Goal: Task Accomplishment & Management: Complete application form

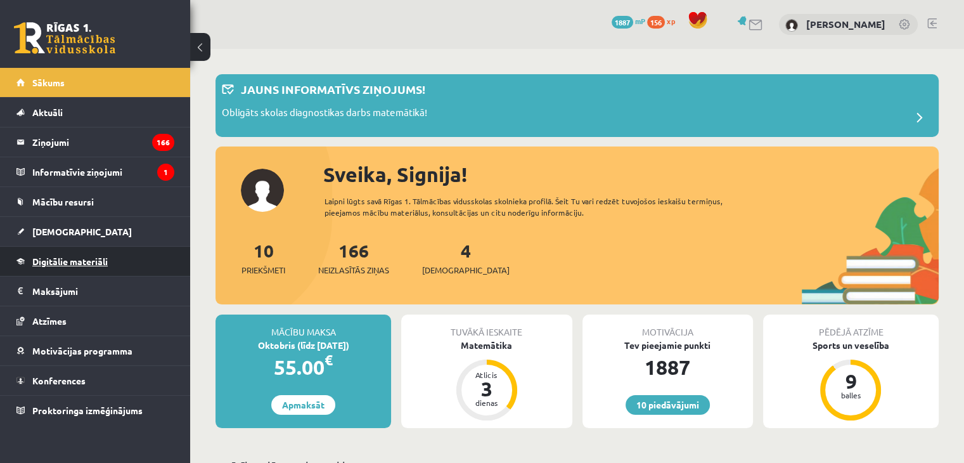
click at [86, 259] on span "Digitālie materiāli" at bounding box center [69, 260] width 75 height 11
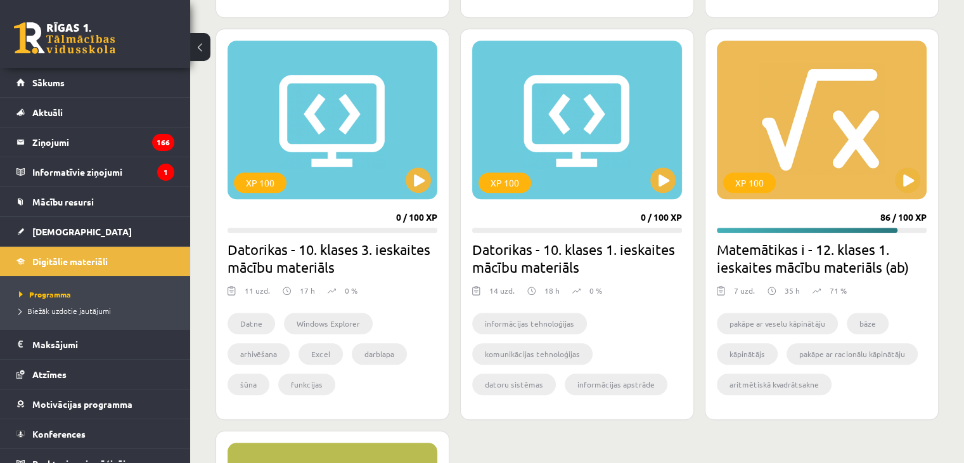
scroll to position [1054, 0]
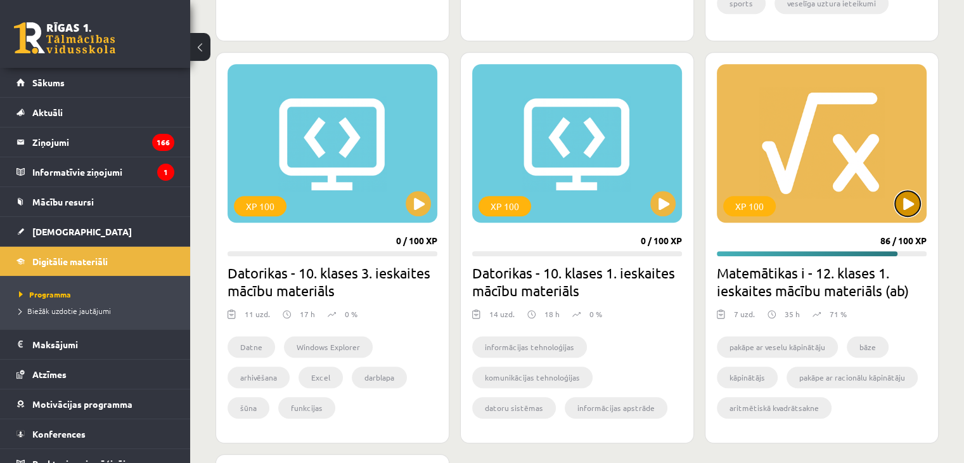
click at [898, 203] on button at bounding box center [907, 203] width 25 height 25
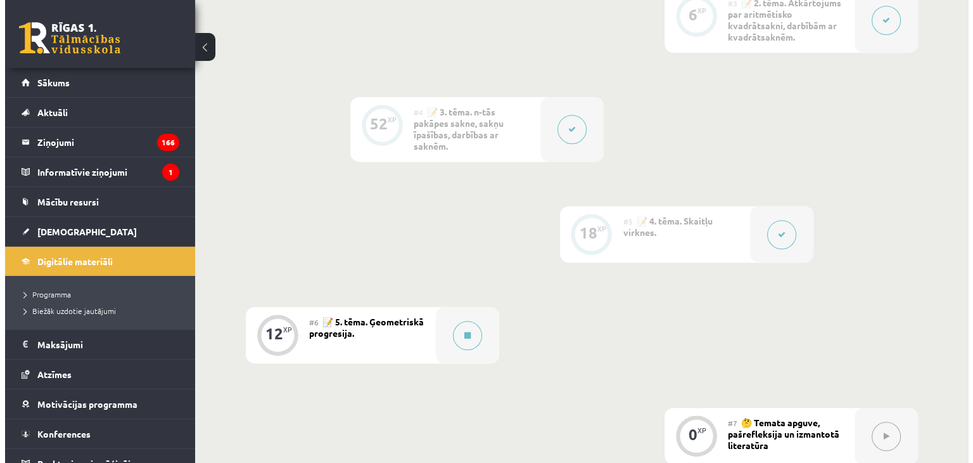
scroll to position [767, 0]
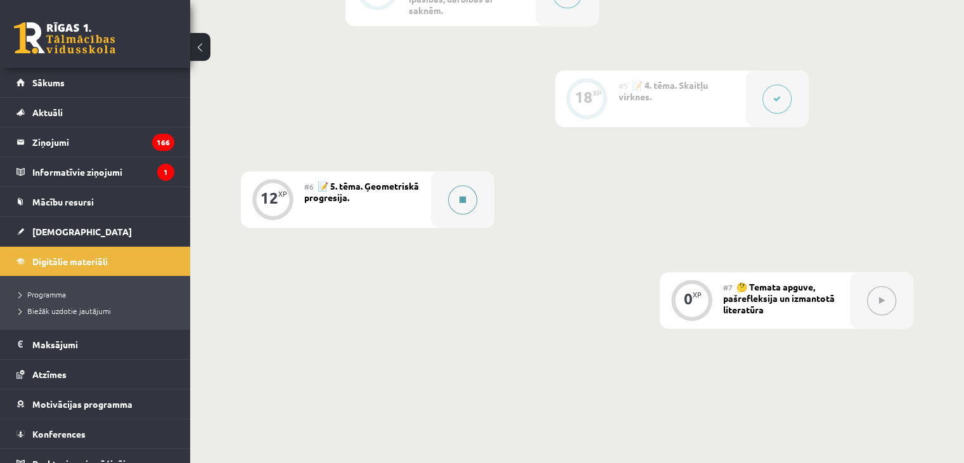
click at [471, 196] on button at bounding box center [462, 199] width 29 height 29
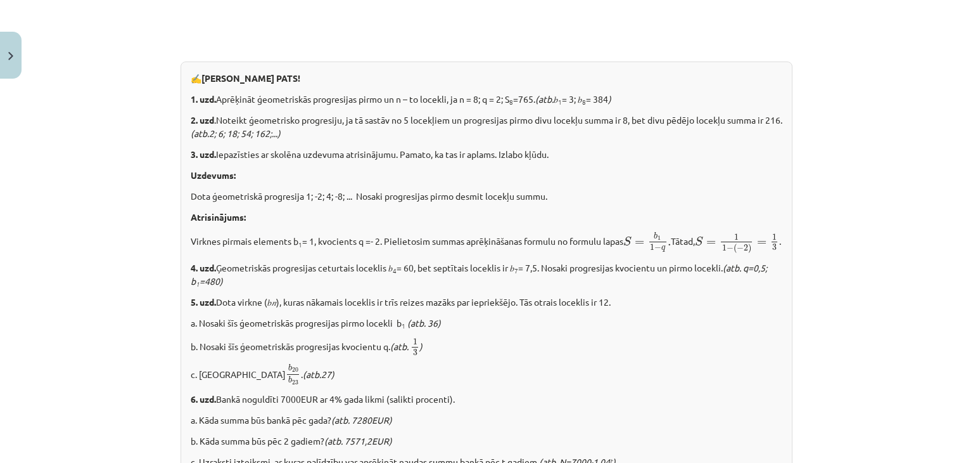
scroll to position [1591, 0]
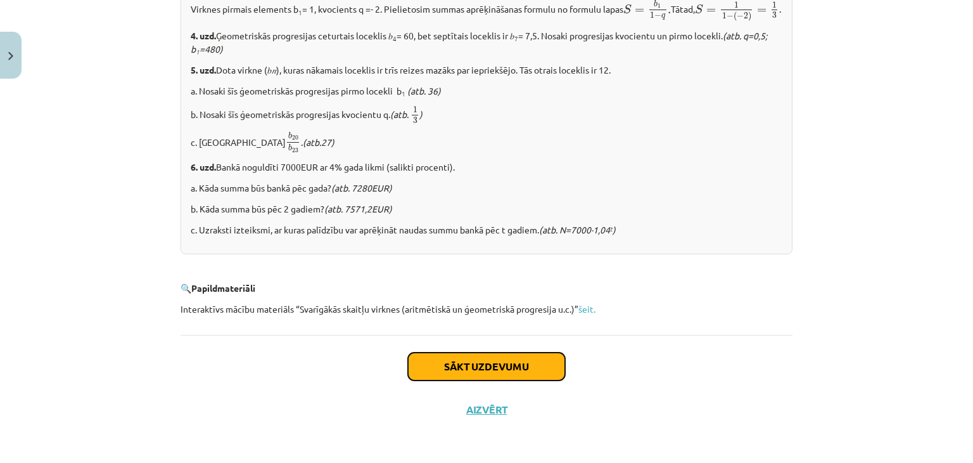
click at [512, 370] on button "Sākt uzdevumu" at bounding box center [486, 366] width 157 height 28
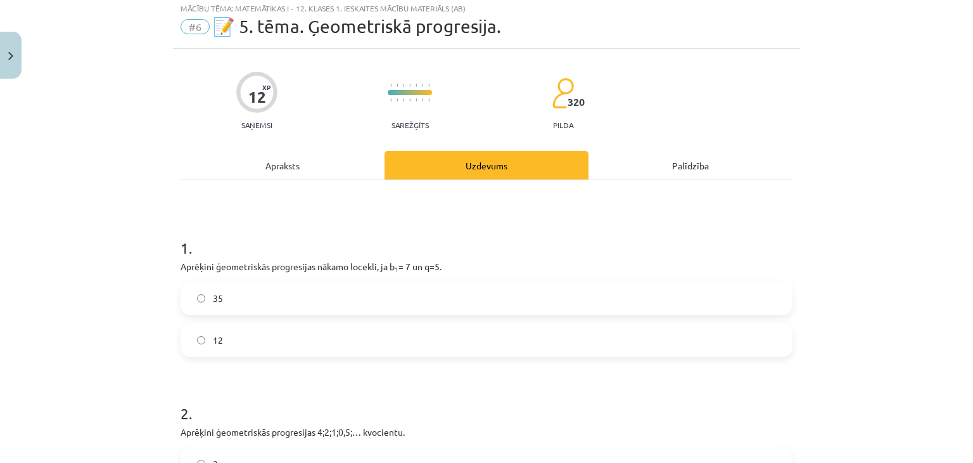
scroll to position [32, 0]
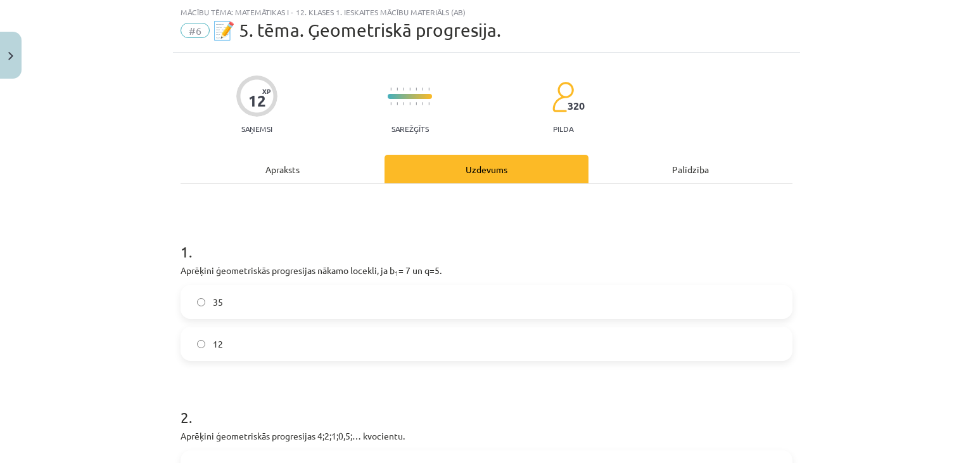
click at [640, 305] on label "35" at bounding box center [487, 302] width 610 height 32
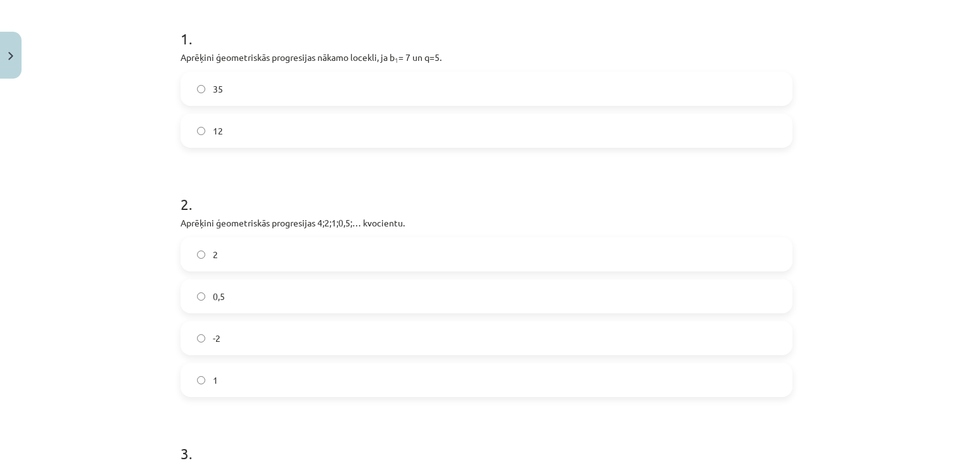
scroll to position [266, 0]
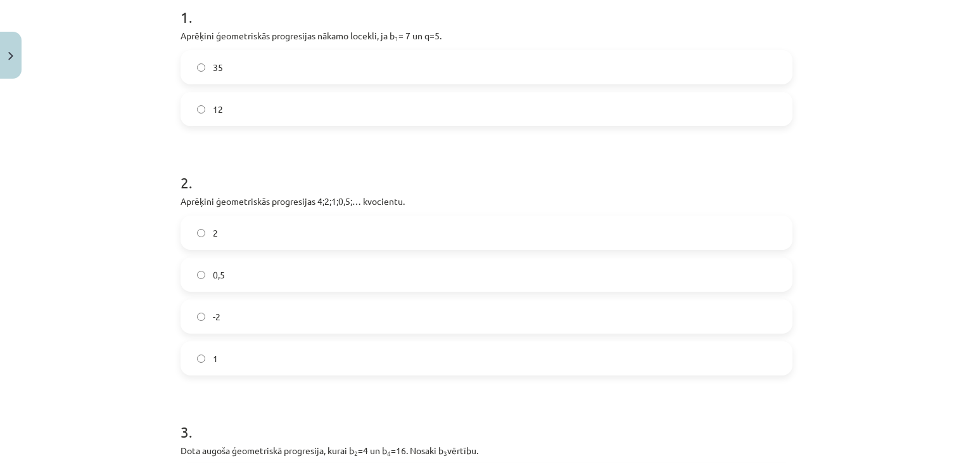
click at [739, 288] on label "0,5" at bounding box center [487, 275] width 610 height 32
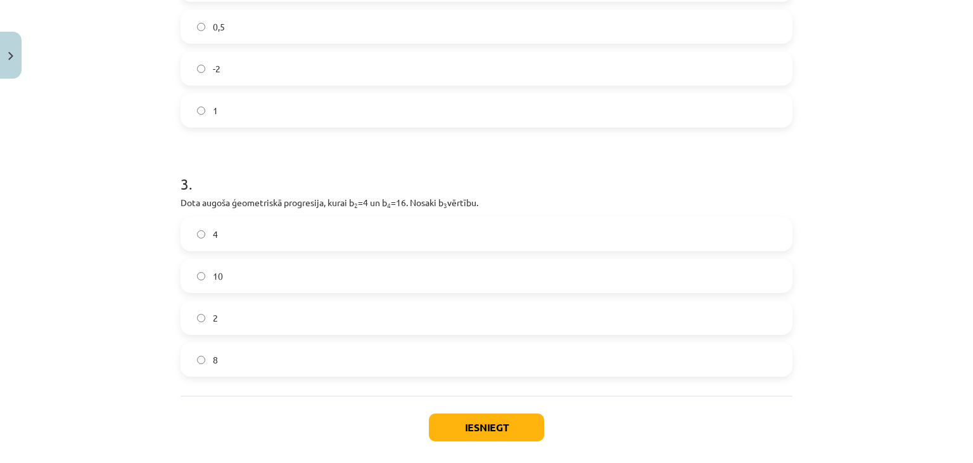
scroll to position [523, 0]
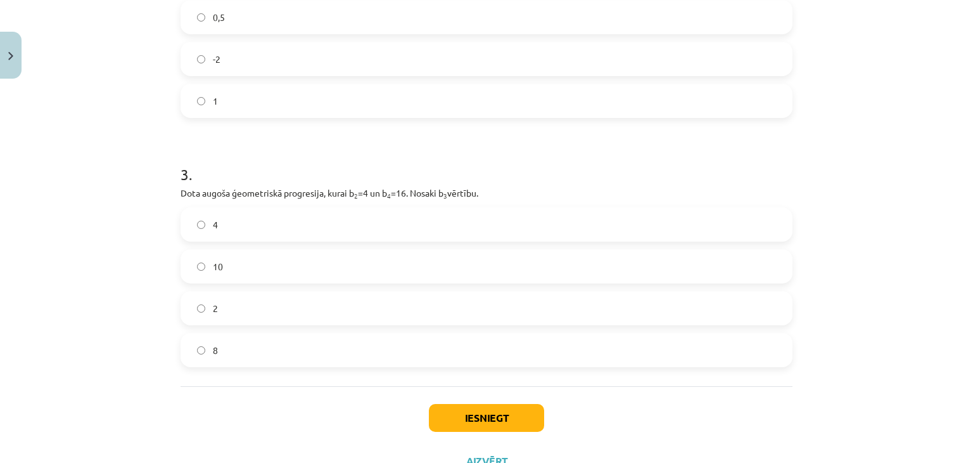
click at [691, 227] on label "4" at bounding box center [487, 224] width 610 height 32
click at [680, 217] on label "4" at bounding box center [487, 224] width 610 height 32
click at [603, 302] on label "2" at bounding box center [487, 308] width 610 height 32
click at [446, 426] on button "Iesniegt" at bounding box center [486, 418] width 115 height 28
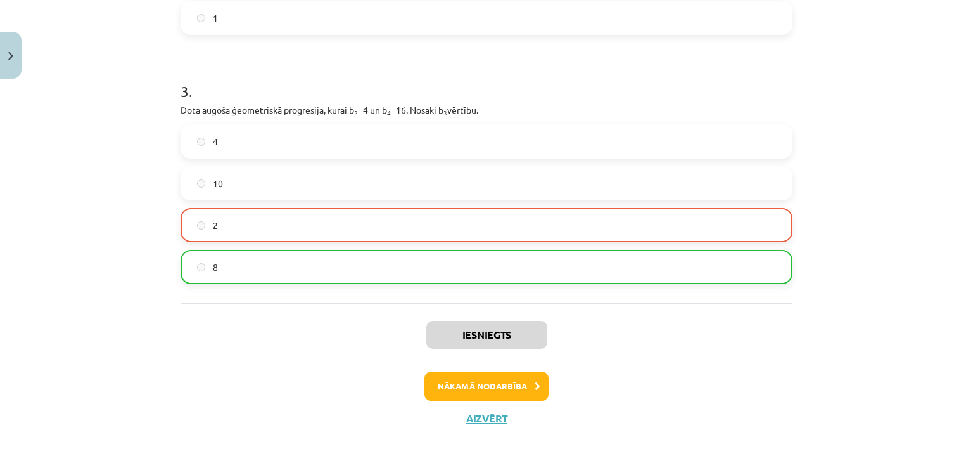
scroll to position [614, 0]
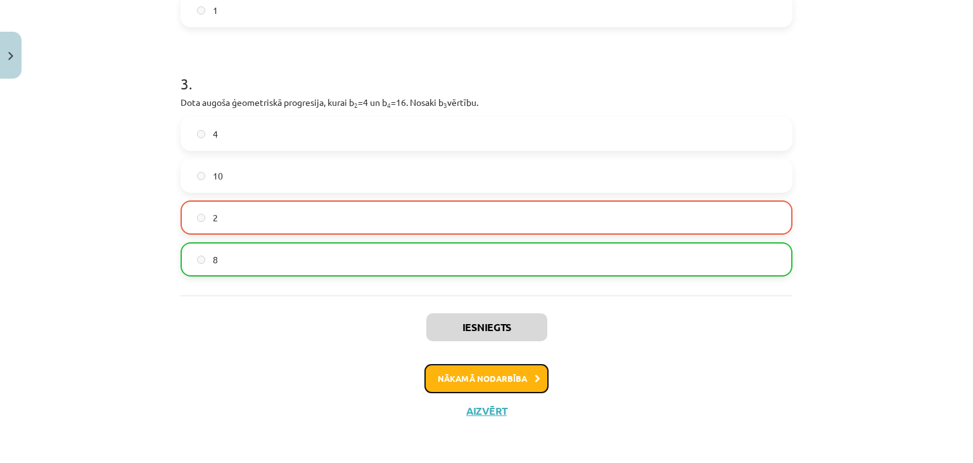
click at [479, 371] on button "Nākamā nodarbība" at bounding box center [487, 378] width 124 height 29
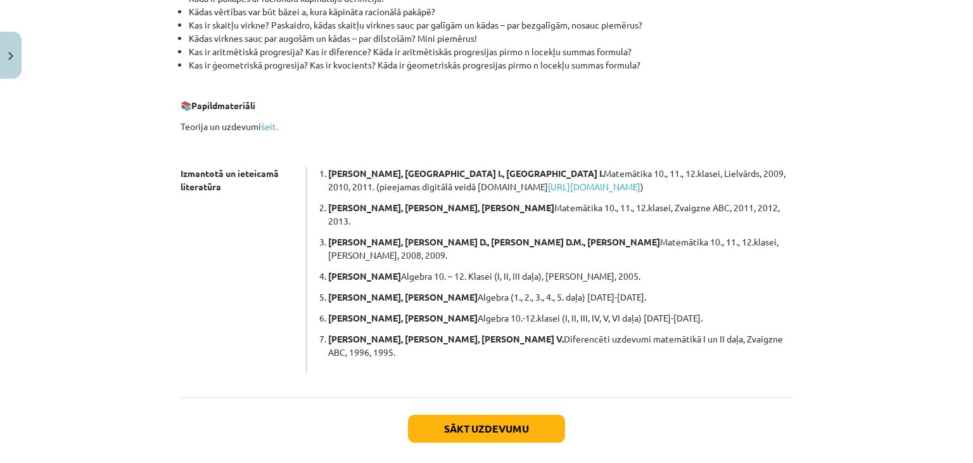
scroll to position [339, 0]
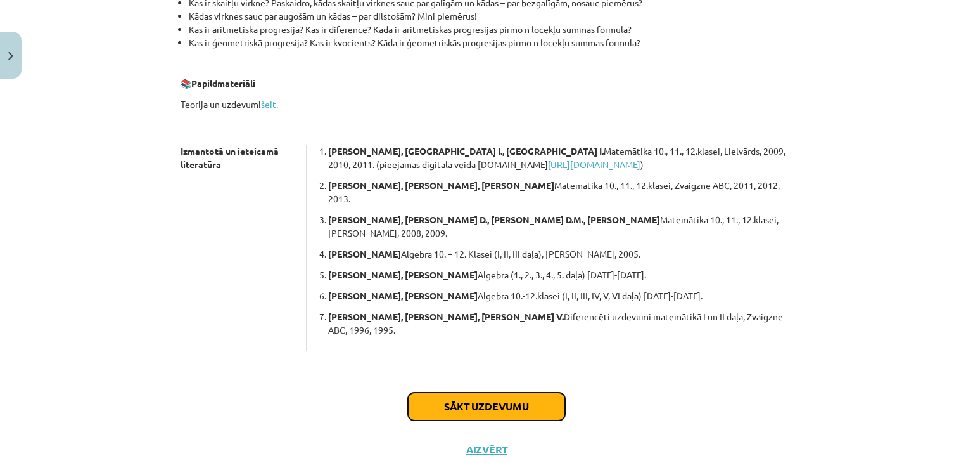
click at [529, 392] on button "Sākt uzdevumu" at bounding box center [486, 406] width 157 height 28
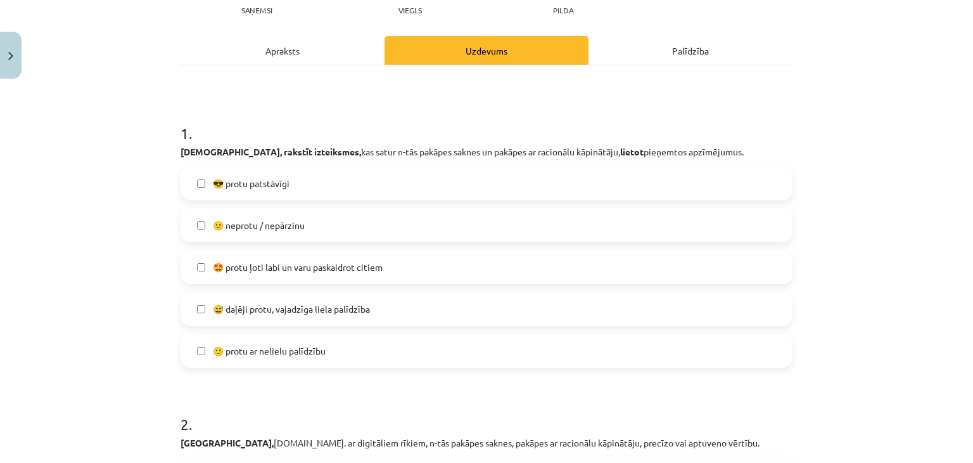
scroll to position [167, 0]
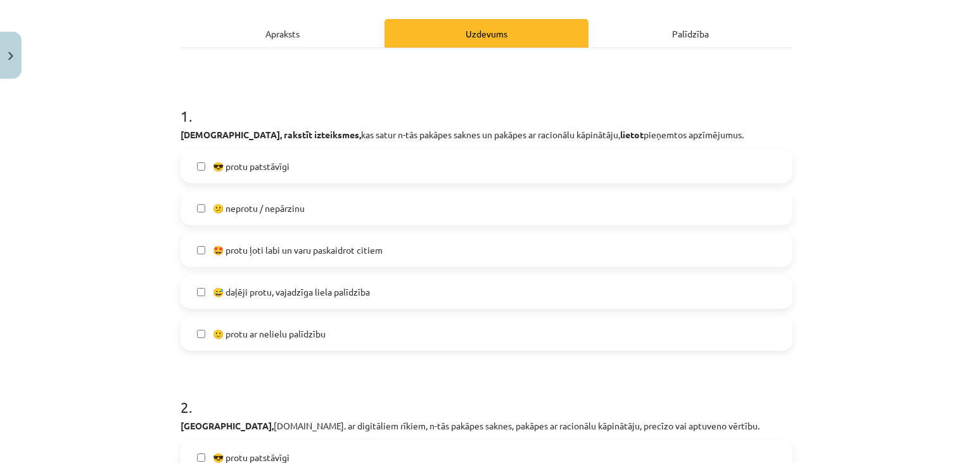
click at [459, 287] on label "😅 daļēji protu, vajadzīga liela palīdzība" at bounding box center [487, 292] width 610 height 32
click at [632, 323] on label "🙂 protu ar nelielu palīdzību" at bounding box center [487, 333] width 610 height 32
click at [668, 292] on label "😅 daļēji protu, vajadzīga liela palīdzība" at bounding box center [487, 292] width 610 height 32
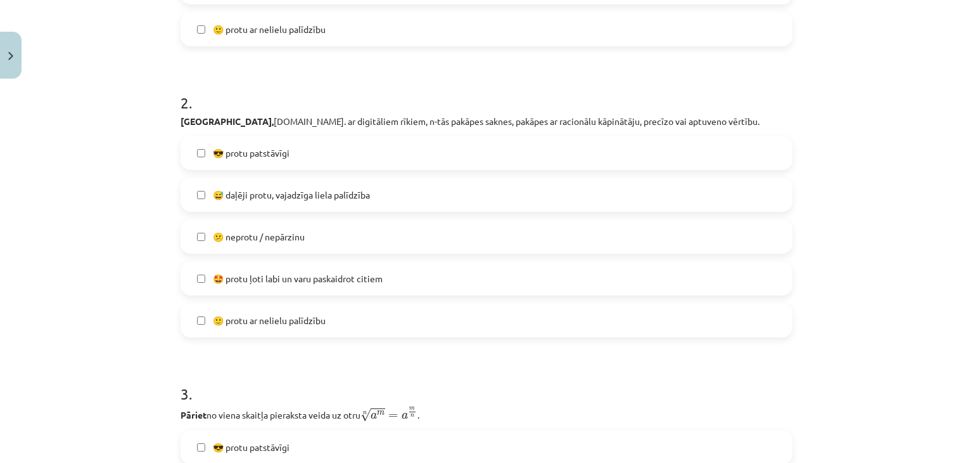
scroll to position [479, 0]
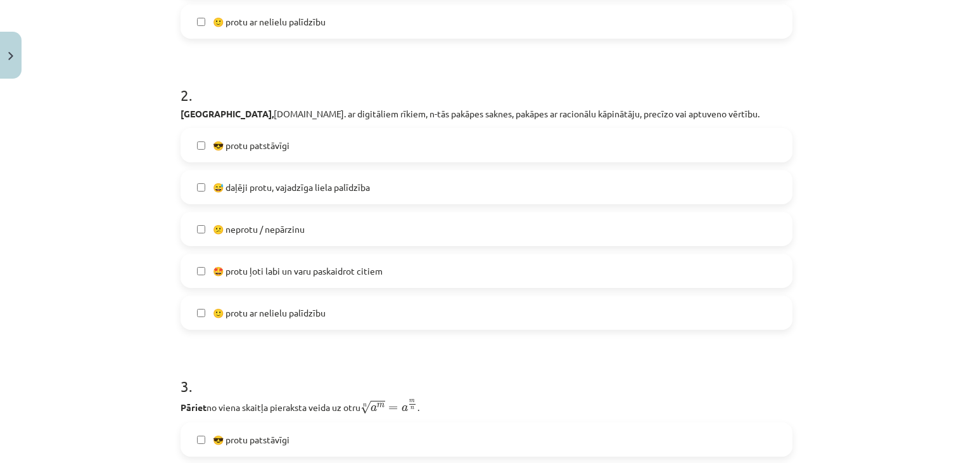
click at [483, 305] on label "🙂 protu ar nelielu palīdzību" at bounding box center [487, 313] width 610 height 32
click at [628, 144] on label "😎 protu patstāvīgi" at bounding box center [487, 145] width 610 height 32
click at [494, 312] on label "🙂 protu ar nelielu palīdzību" at bounding box center [487, 313] width 610 height 32
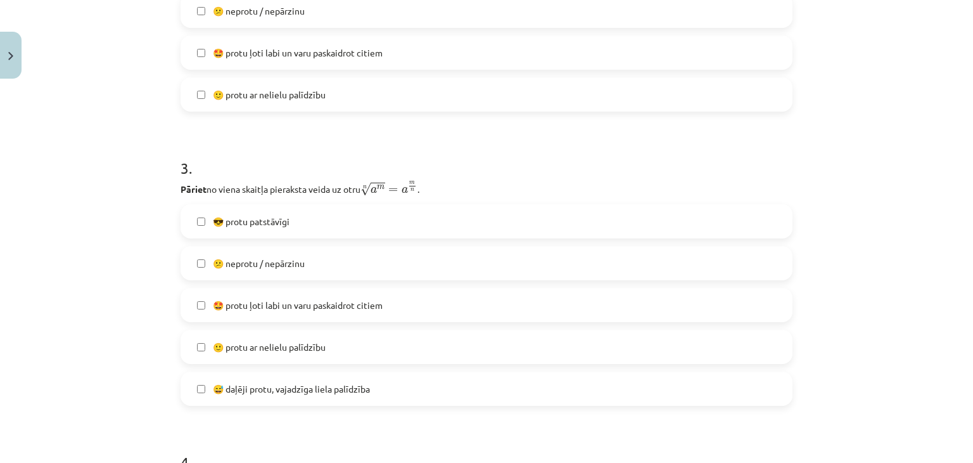
scroll to position [736, 0]
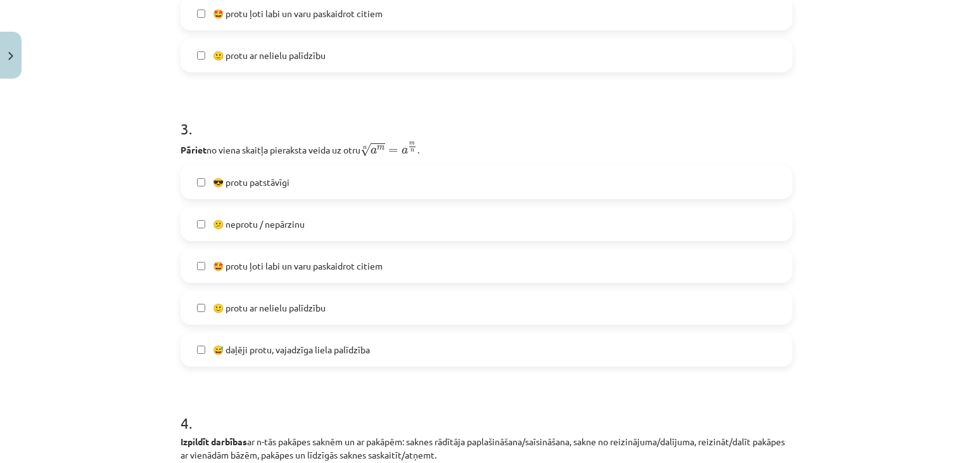
click at [444, 183] on label "😎 protu patstāvīgi" at bounding box center [487, 182] width 610 height 32
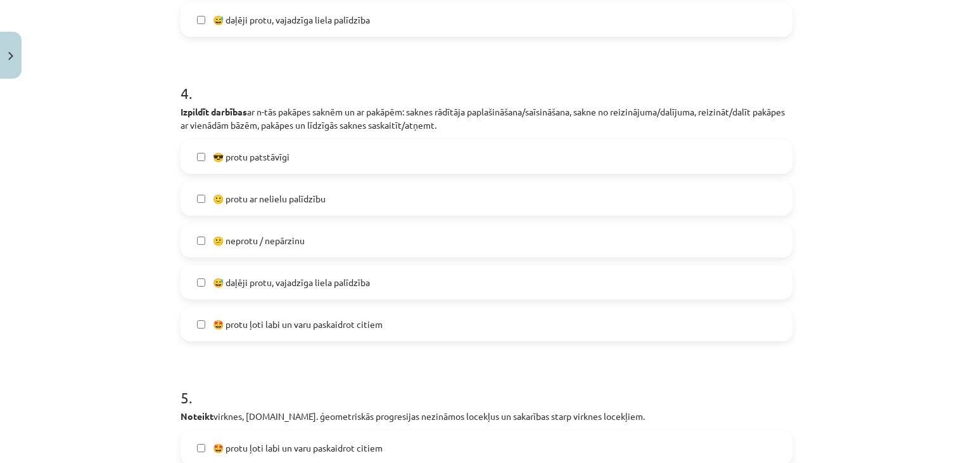
scroll to position [1058, 0]
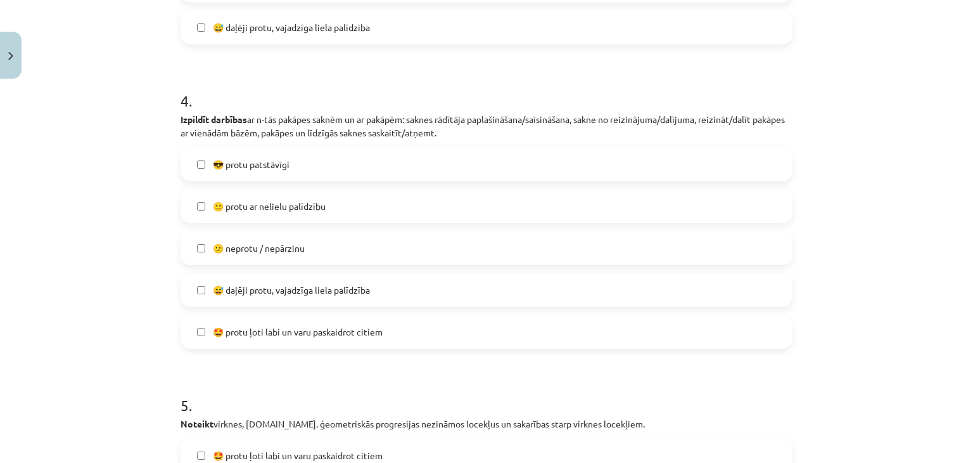
click at [643, 291] on label "😅 daļēji protu, vajadzīga liela palīdzība" at bounding box center [487, 290] width 610 height 32
click at [636, 279] on label "😅 daļēji protu, vajadzīga liela palīdzība" at bounding box center [487, 290] width 610 height 32
click at [648, 214] on label "🙂 protu ar nelielu palīdzību" at bounding box center [487, 206] width 610 height 32
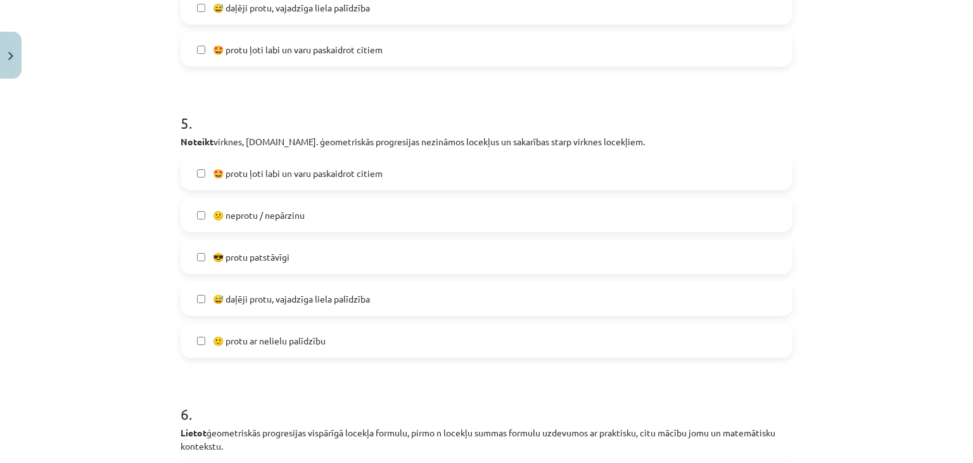
scroll to position [1343, 0]
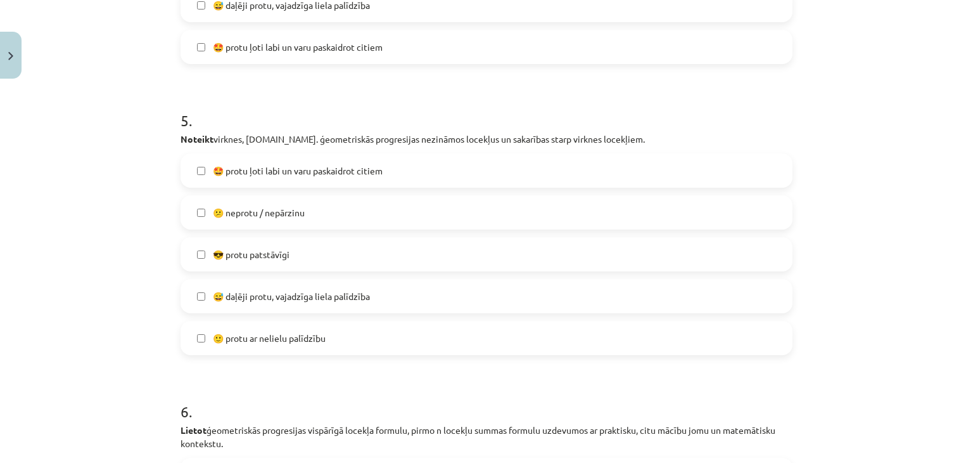
click at [430, 299] on label "😅 daļēji protu, vajadzīga liela palīdzība" at bounding box center [487, 296] width 610 height 32
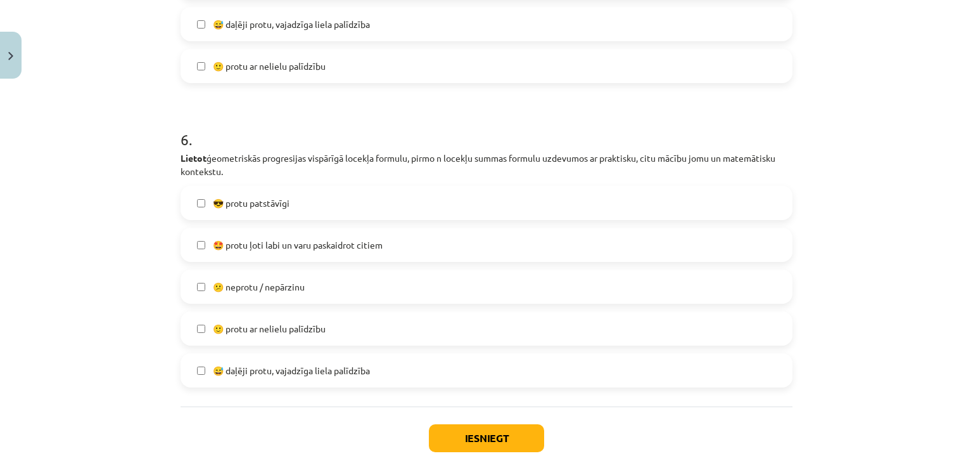
scroll to position [1612, 0]
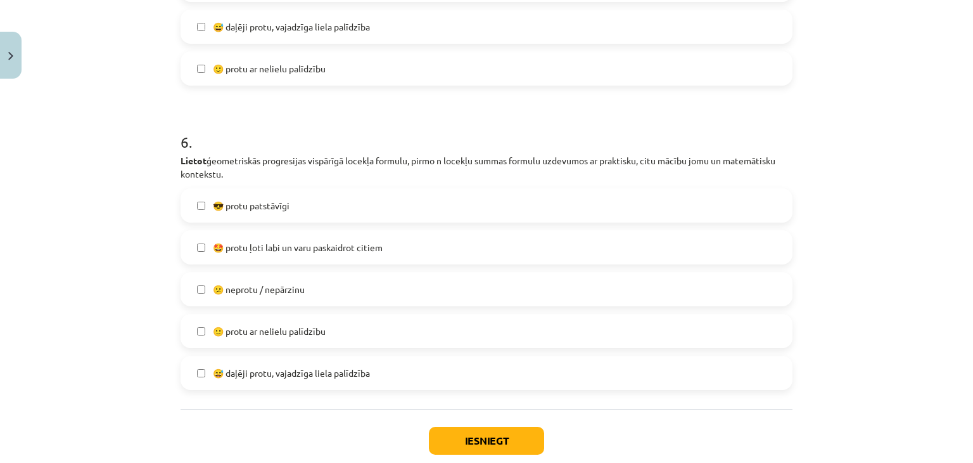
click at [504, 328] on label "🙂 protu ar nelielu palīdzību" at bounding box center [487, 331] width 610 height 32
click at [484, 423] on div "Iesniegt Aizvērt" at bounding box center [487, 453] width 612 height 89
click at [444, 304] on label "😕 neprotu / nepārzinu" at bounding box center [487, 289] width 610 height 32
click at [447, 359] on label "😅 daļēji protu, vajadzīga liela palīdzība" at bounding box center [487, 373] width 610 height 32
click at [440, 323] on label "🙂 protu ar nelielu palīdzību" at bounding box center [487, 331] width 610 height 32
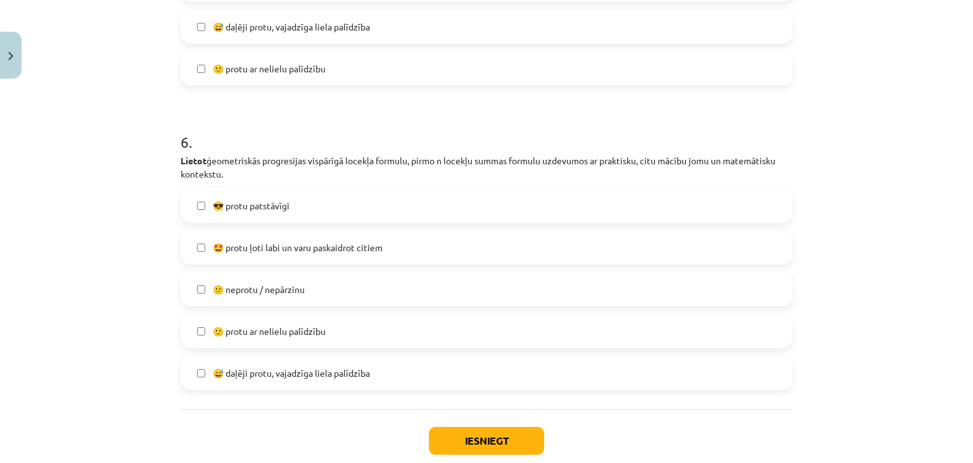
click at [440, 302] on label "😕 neprotu / nepārzinu" at bounding box center [487, 289] width 610 height 32
click at [478, 437] on button "Iesniegt" at bounding box center [486, 440] width 115 height 28
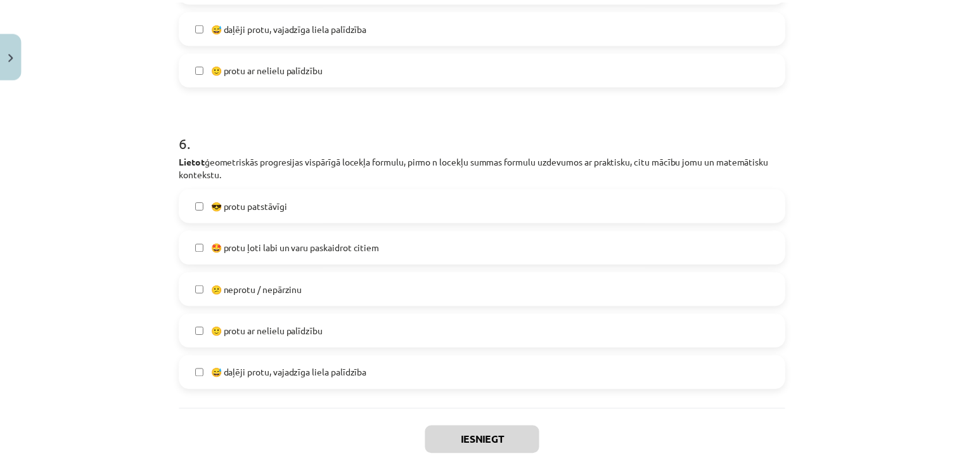
scroll to position [492, 0]
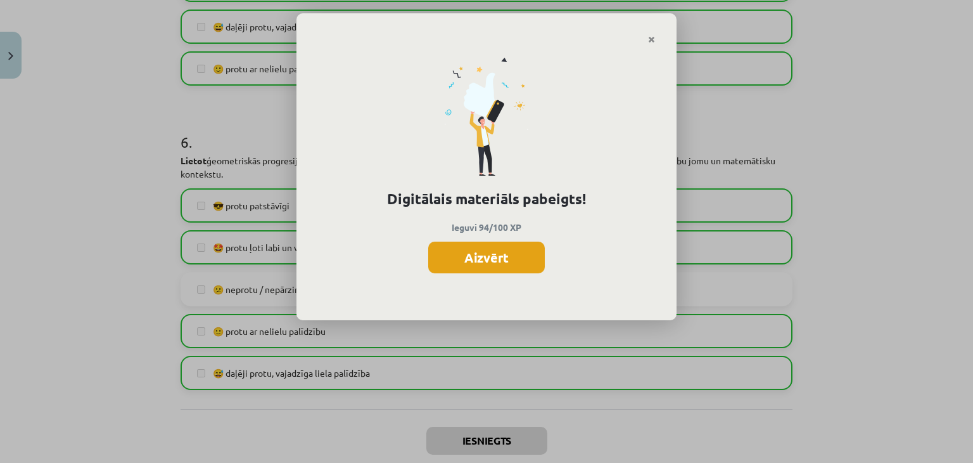
click at [486, 267] on button "Aizvērt" at bounding box center [486, 257] width 117 height 32
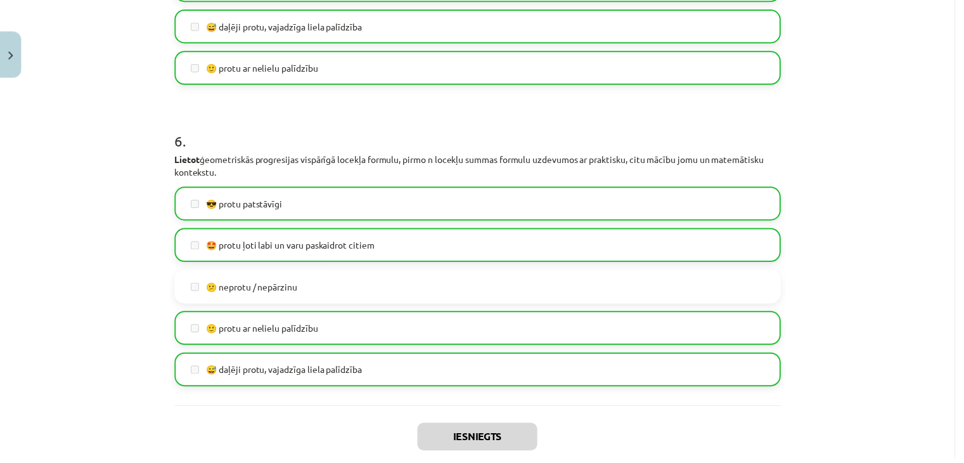
scroll to position [1685, 0]
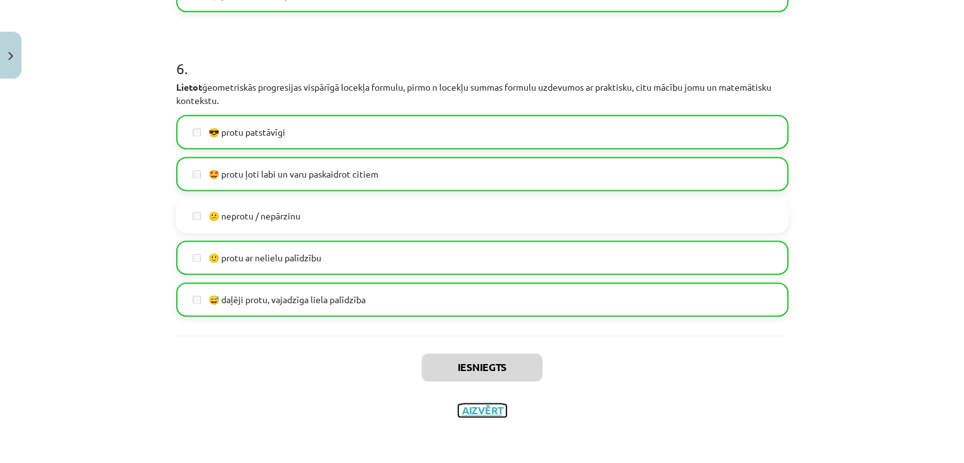
click at [487, 410] on button "Aizvērt" at bounding box center [482, 410] width 48 height 13
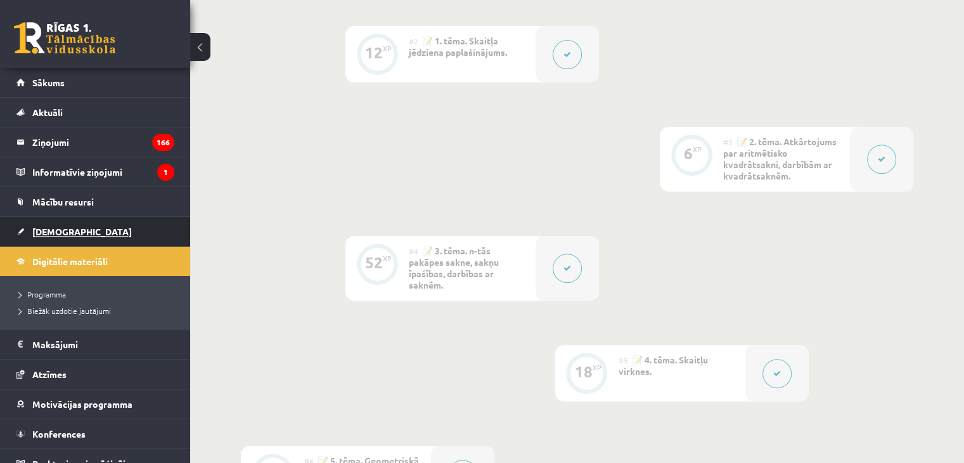
click at [74, 231] on link "[DEMOGRAPHIC_DATA]" at bounding box center [95, 231] width 158 height 29
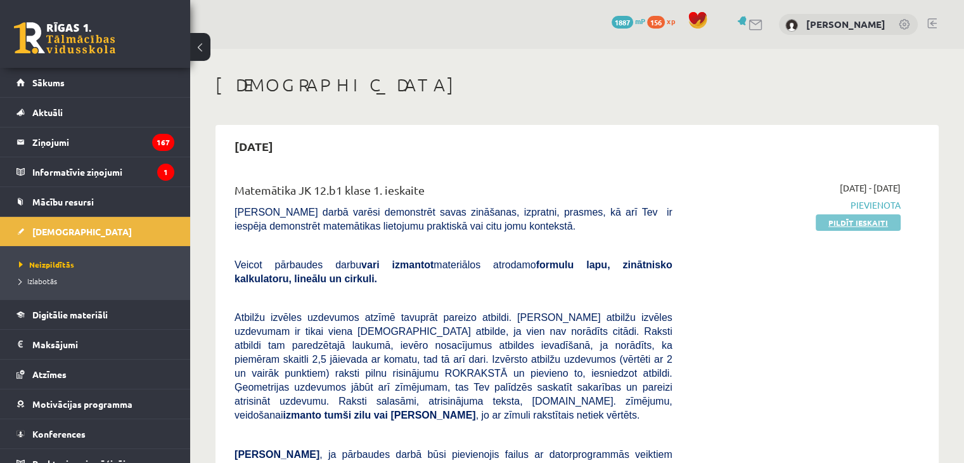
click at [827, 220] on link "Pildīt ieskaiti" at bounding box center [857, 222] width 85 height 16
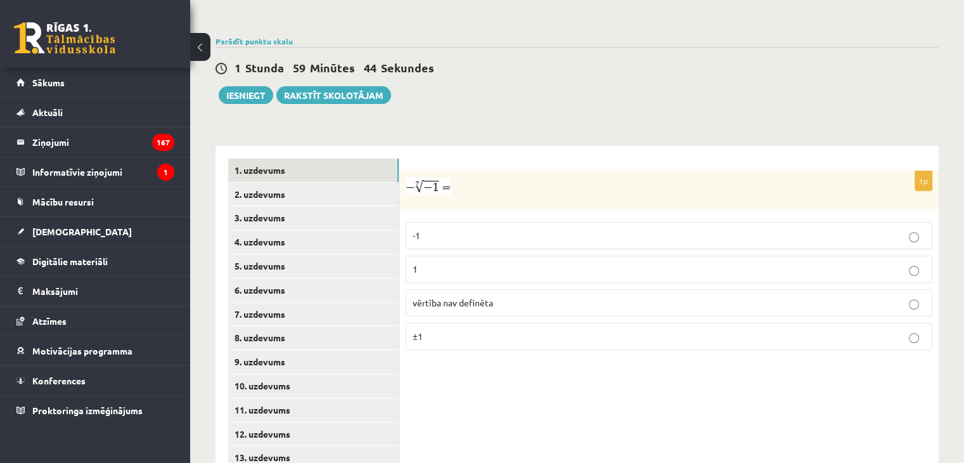
scroll to position [426, 0]
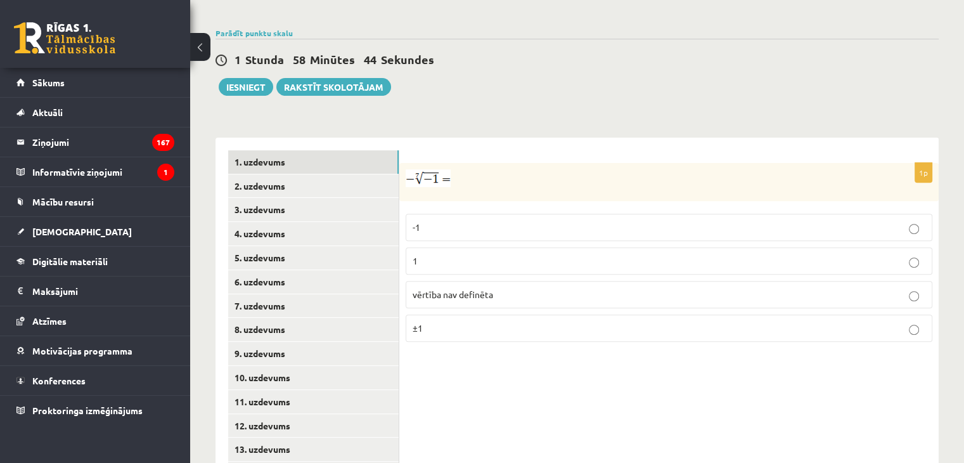
click at [891, 247] on label "1" at bounding box center [669, 260] width 527 height 27
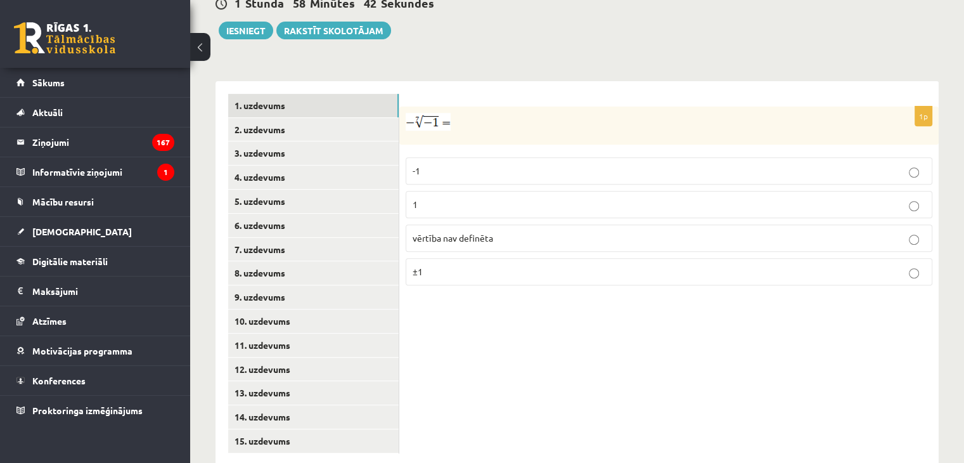
scroll to position [416, 0]
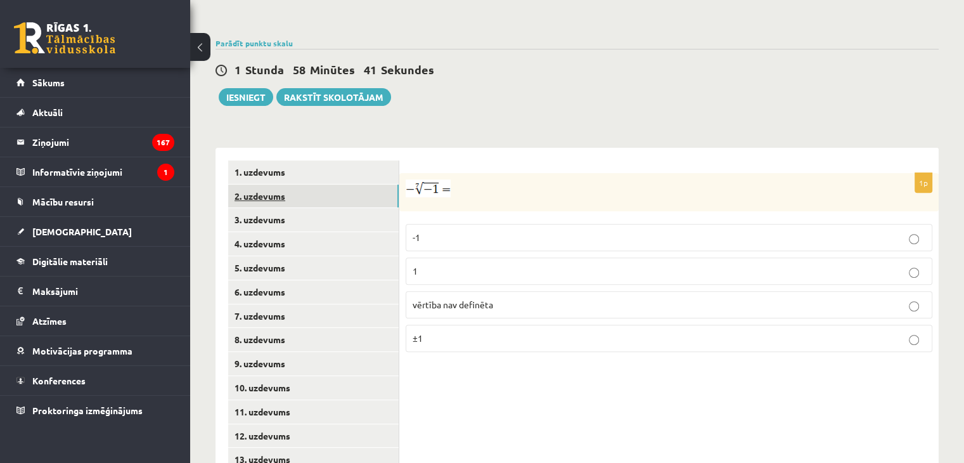
click at [288, 184] on link "2. uzdevums" at bounding box center [313, 195] width 170 height 23
click at [475, 231] on p "x 3 8 x 3 8" at bounding box center [668, 238] width 513 height 15
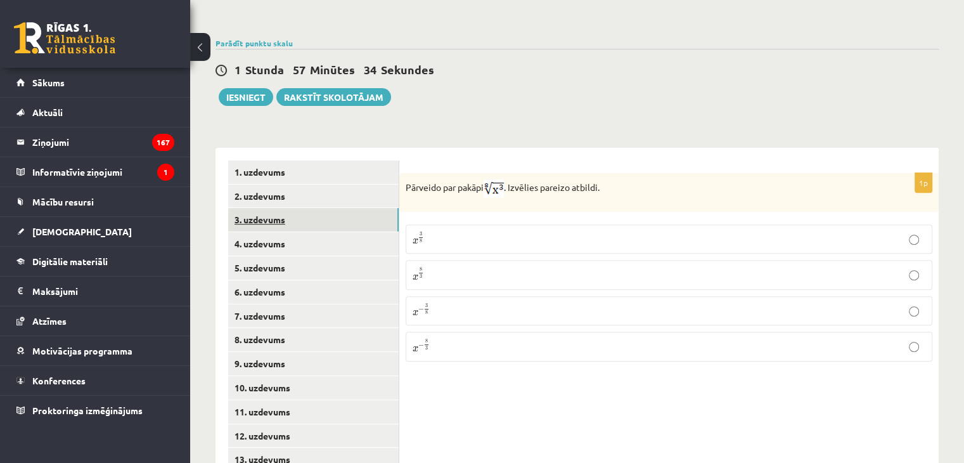
click at [274, 208] on link "3. uzdevums" at bounding box center [313, 219] width 170 height 23
click at [639, 246] on input "text" at bounding box center [651, 257] width 95 height 22
click at [667, 227] on fieldset "Atbildē komata vietā lieto punktu, piemēram, 5.8 Atbilde -" at bounding box center [669, 250] width 527 height 46
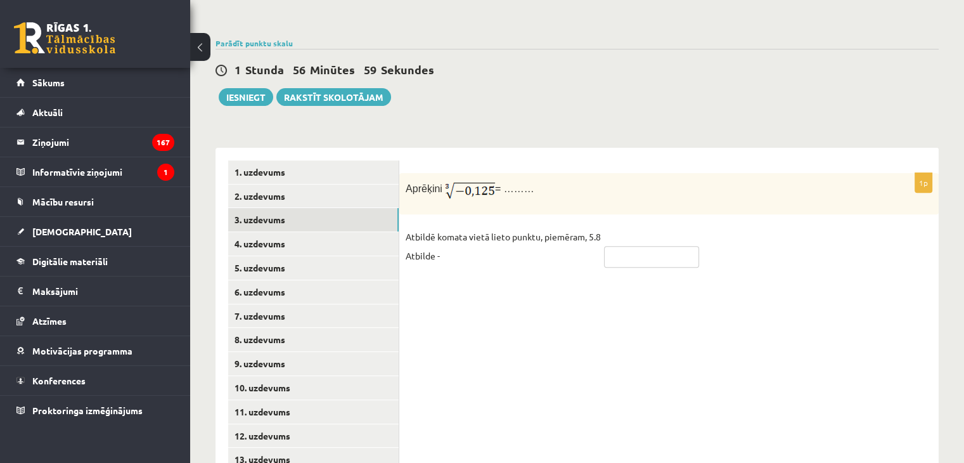
click at [664, 246] on input "text" at bounding box center [651, 257] width 95 height 22
type input "****"
click at [307, 232] on link "4. uzdevums" at bounding box center [313, 243] width 170 height 23
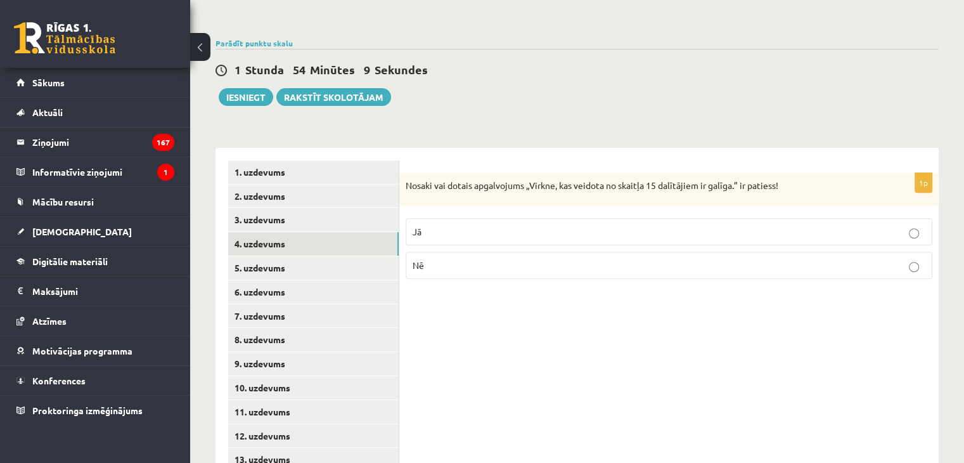
click at [557, 225] on p "Jā" at bounding box center [668, 231] width 513 height 13
click at [362, 256] on link "5. uzdevums" at bounding box center [313, 267] width 170 height 23
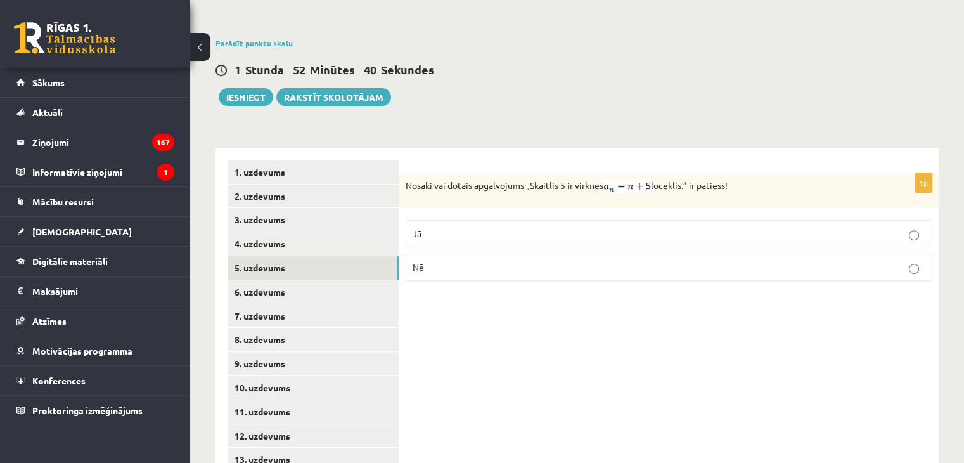
click at [838, 227] on p "Jā" at bounding box center [668, 233] width 513 height 13
click at [347, 280] on link "6. uzdevums" at bounding box center [313, 291] width 170 height 23
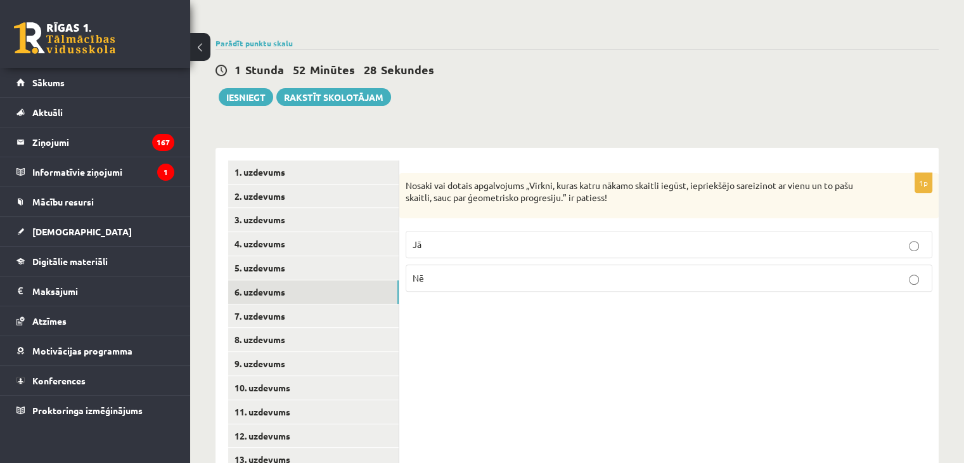
click at [641, 238] on p "Jā" at bounding box center [668, 244] width 513 height 13
click at [312, 304] on link "7. uzdevums" at bounding box center [313, 315] width 170 height 23
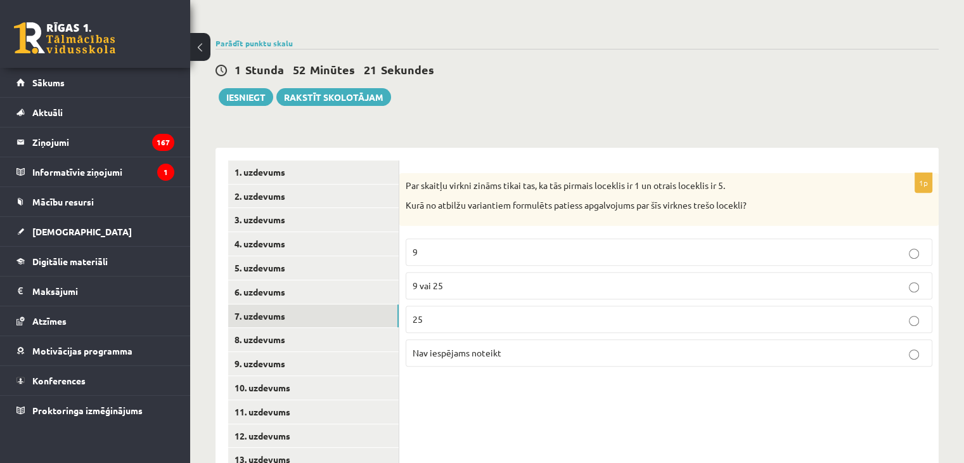
drag, startPoint x: 962, startPoint y: 407, endPoint x: 953, endPoint y: 489, distance: 82.2
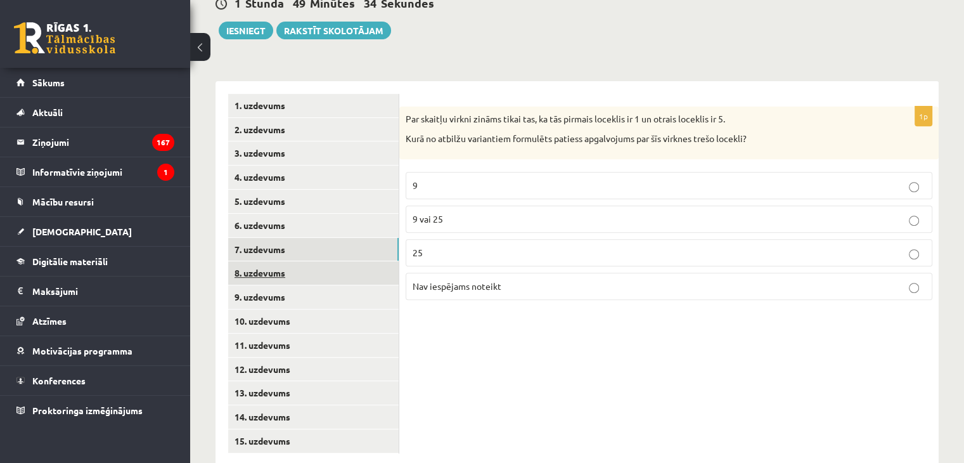
click at [356, 261] on link "8. uzdevums" at bounding box center [313, 272] width 170 height 23
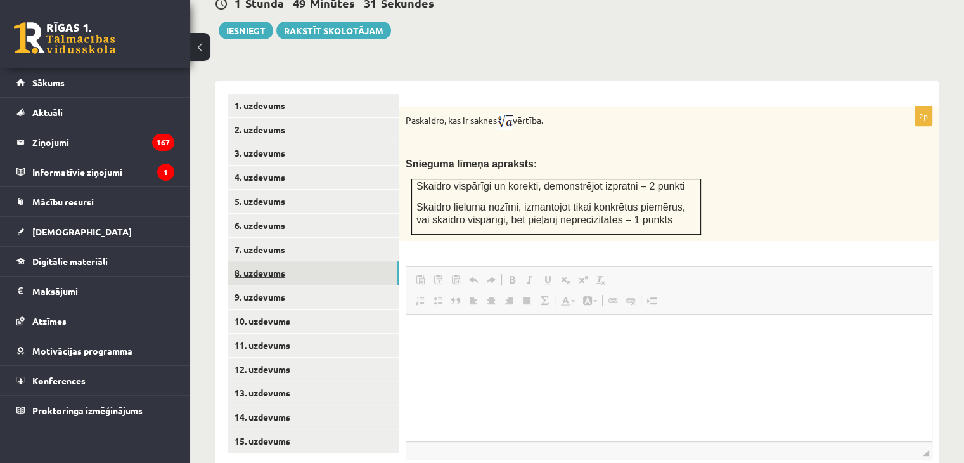
scroll to position [0, 0]
drag, startPoint x: 356, startPoint y: 236, endPoint x: 708, endPoint y: 278, distance: 354.1
click at [708, 278] on span "Redaktora rīkjoslas Ielīmēt Klaviatūras saīsne vadīšanas taustiņš+V Ievietot kā…" at bounding box center [668, 291] width 525 height 48
click at [682, 328] on p "Bagātinātā teksta redaktors, wiswyg-editor-user-answer-47024954808200" at bounding box center [669, 332] width 500 height 13
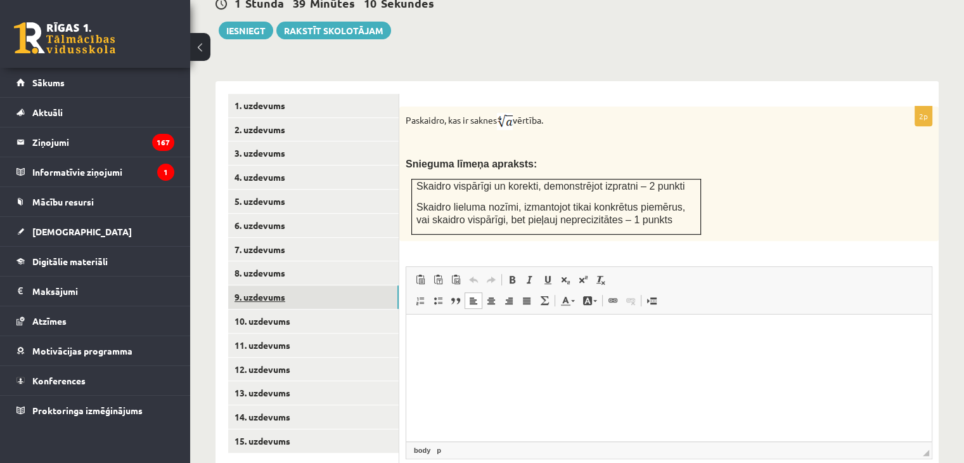
click at [309, 285] on link "9. uzdevums" at bounding box center [313, 296] width 170 height 23
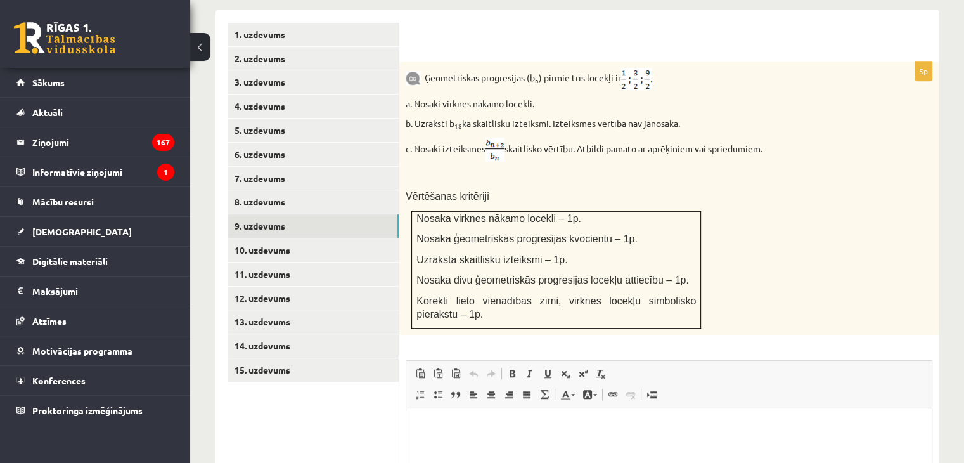
scroll to position [555, 0]
click at [289, 237] on link "10. uzdevums" at bounding box center [313, 248] width 170 height 23
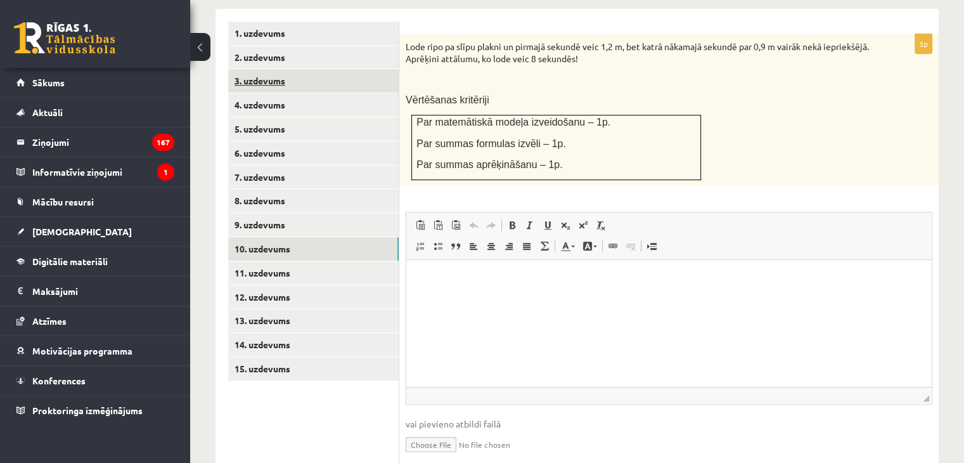
scroll to position [0, 0]
drag, startPoint x: 973, startPoint y: 368, endPoint x: 951, endPoint y: 105, distance: 263.8
click at [951, 105] on div "Matemātika JK 12.b1 klase 1. ieskaite , Signija Ivanova (12.b1 JK klase) Pārbau…" at bounding box center [577, 3] width 774 height 1019
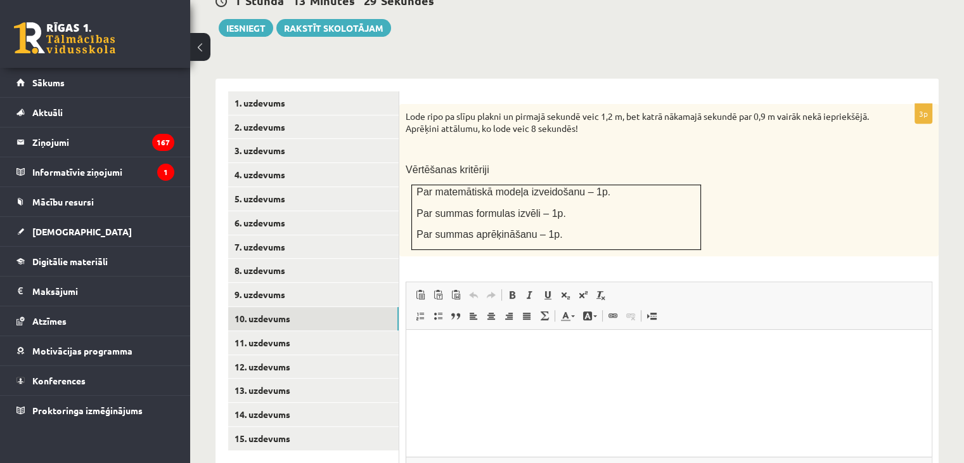
scroll to position [499, 0]
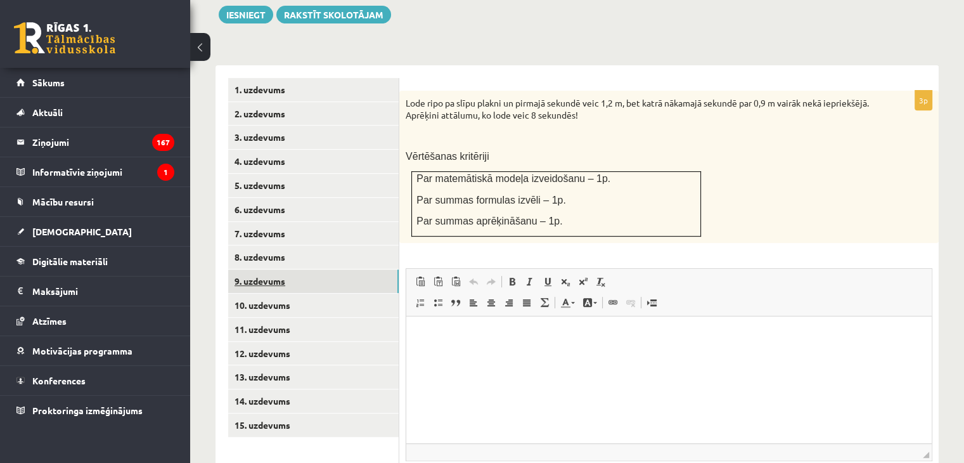
click at [283, 269] on link "9. uzdevums" at bounding box center [313, 280] width 170 height 23
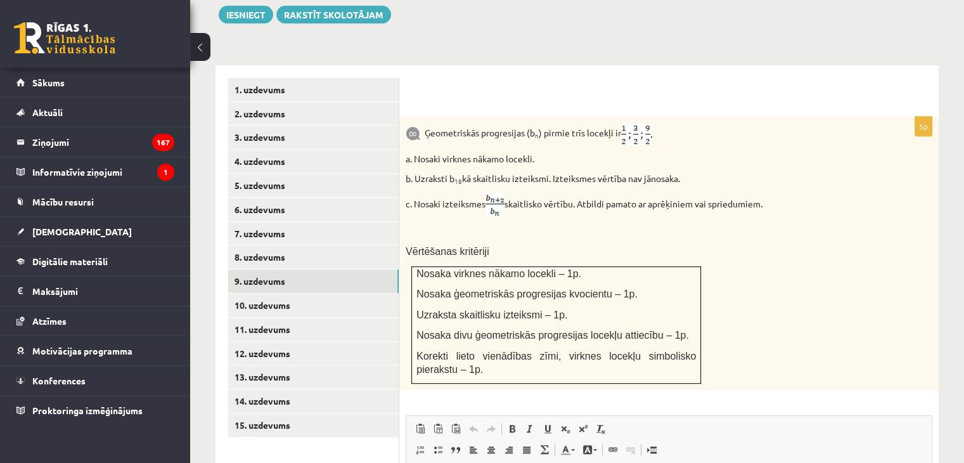
scroll to position [724, 0]
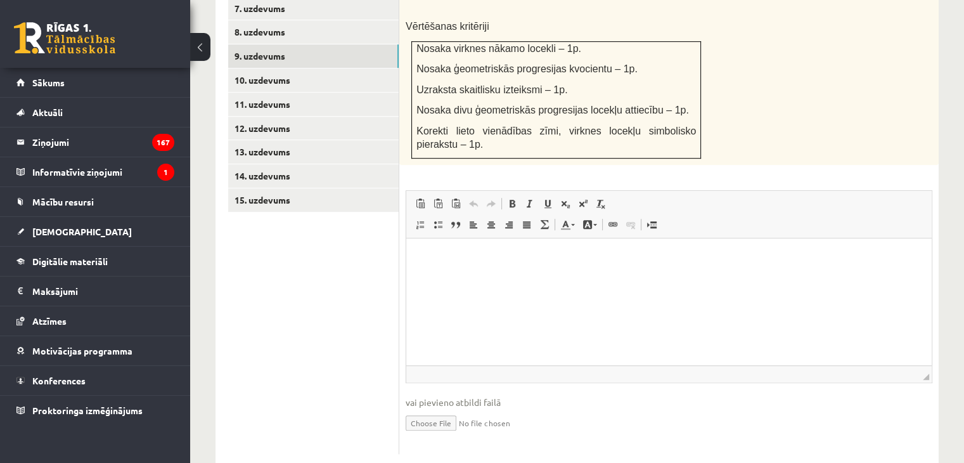
click at [454, 409] on input "file" at bounding box center [669, 422] width 527 height 26
type input "**********"
click at [451, 435] on link "Iesniegtā atbilde" at bounding box center [440, 441] width 68 height 13
click at [355, 68] on link "10. uzdevums" at bounding box center [313, 79] width 170 height 23
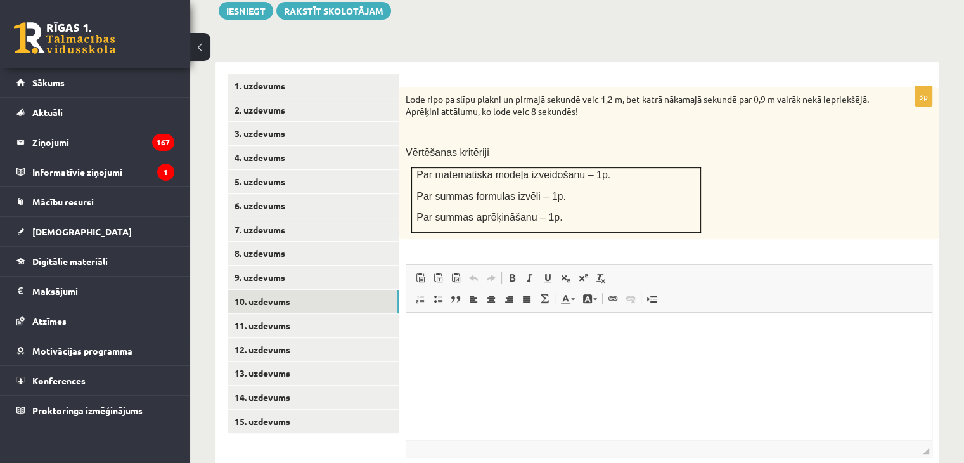
scroll to position [577, 0]
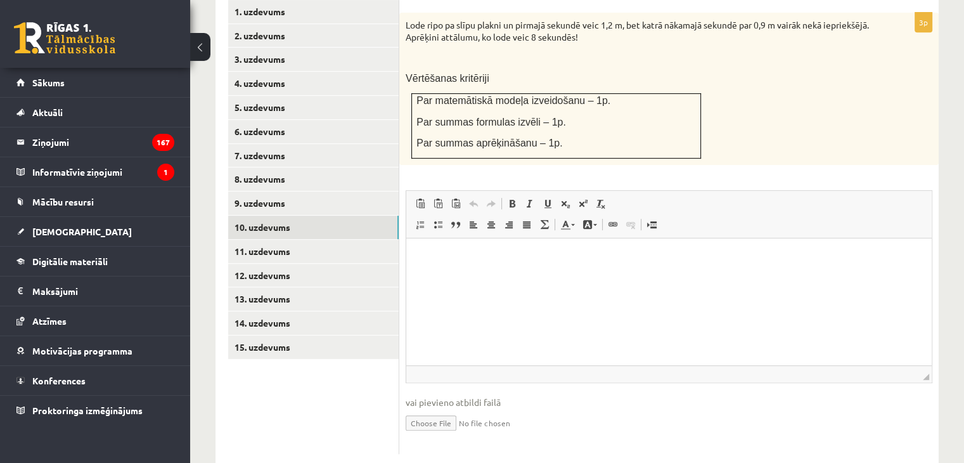
click at [438, 409] on input "file" at bounding box center [669, 422] width 527 height 26
type input "**********"
click at [450, 435] on link "Iesniegtā atbilde" at bounding box center [440, 441] width 68 height 13
click at [518, 409] on input "file" at bounding box center [669, 422] width 527 height 26
click at [443, 435] on link "Iesniegtā atbilde" at bounding box center [440, 441] width 68 height 13
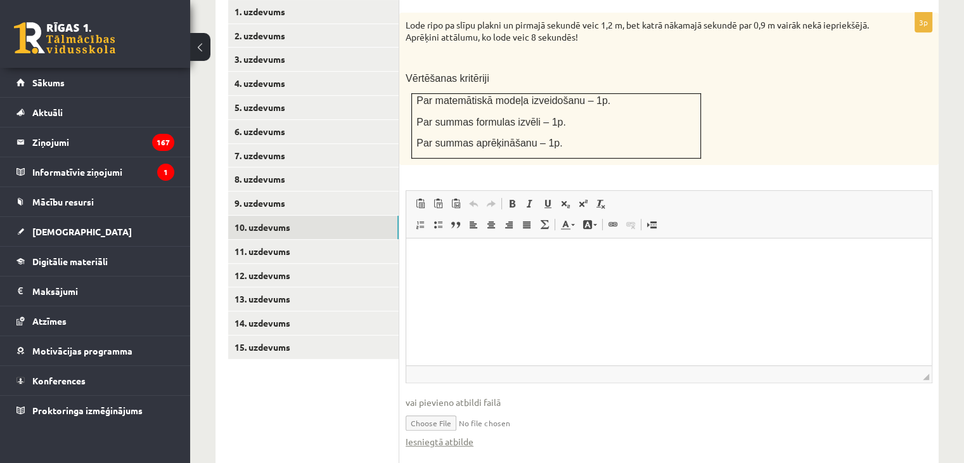
click at [425, 409] on input "file" at bounding box center [669, 422] width 527 height 26
type input "**********"
click at [454, 435] on link "Iesniegtā atbilde" at bounding box center [440, 441] width 68 height 13
click at [263, 239] on link "11. uzdevums" at bounding box center [313, 250] width 170 height 23
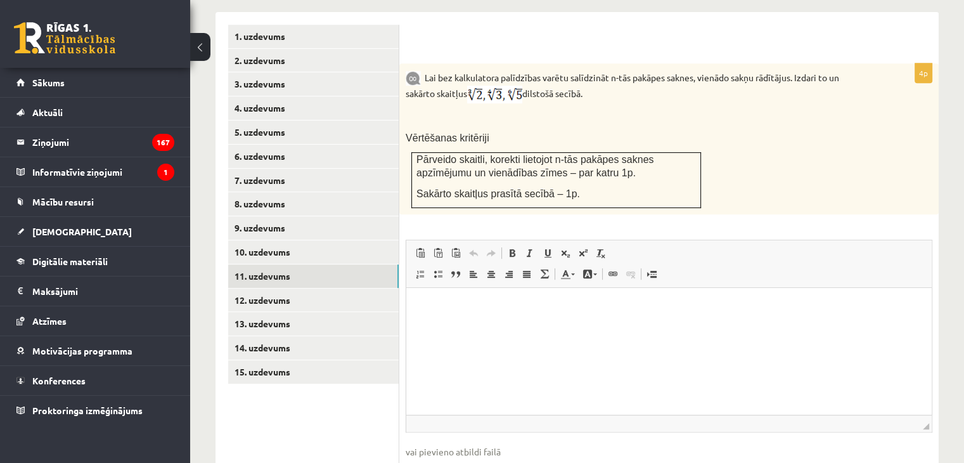
scroll to position [552, 0]
click at [454, 457] on input "file" at bounding box center [669, 470] width 527 height 26
type input "**********"
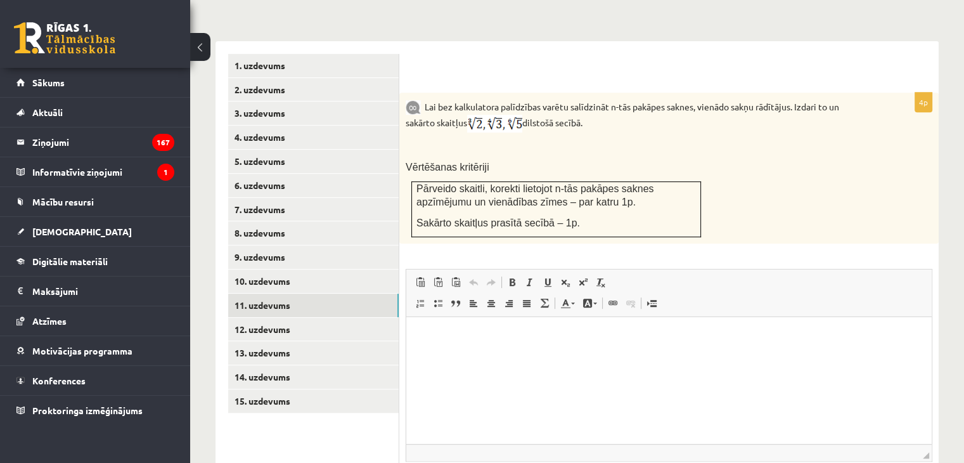
scroll to position [551, 0]
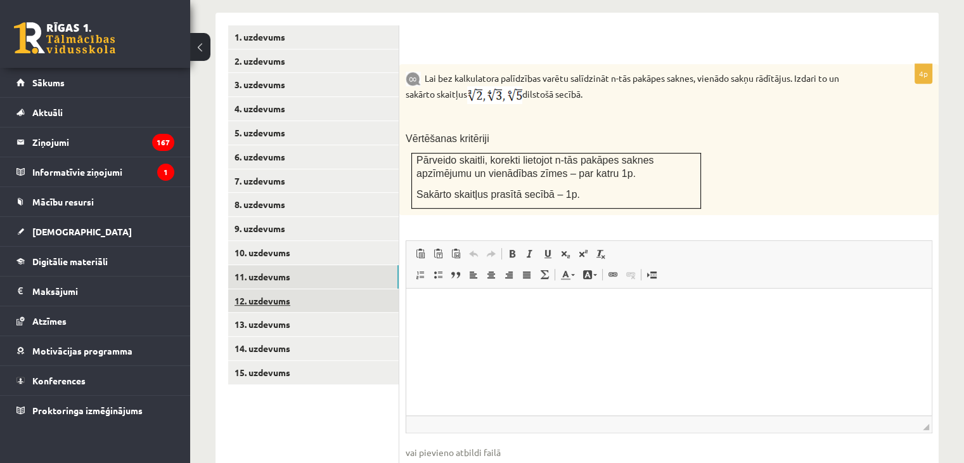
click at [343, 289] on link "12. uzdevums" at bounding box center [313, 300] width 170 height 23
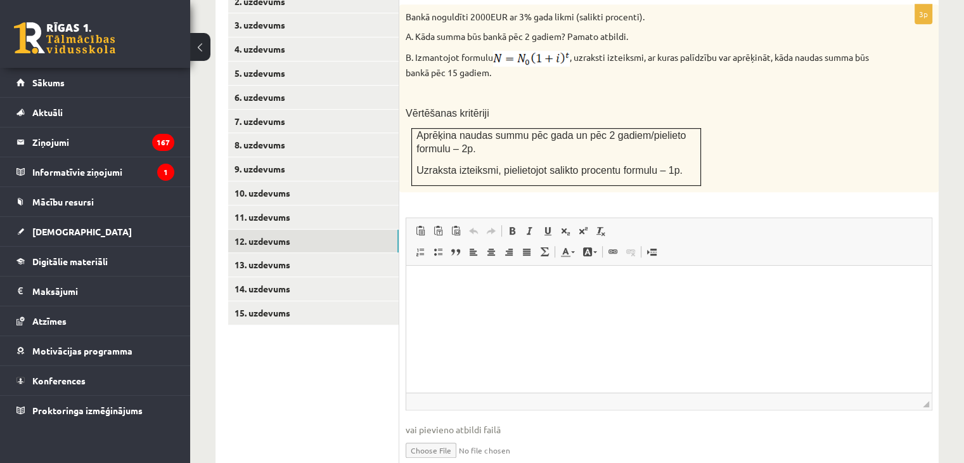
scroll to position [615, 0]
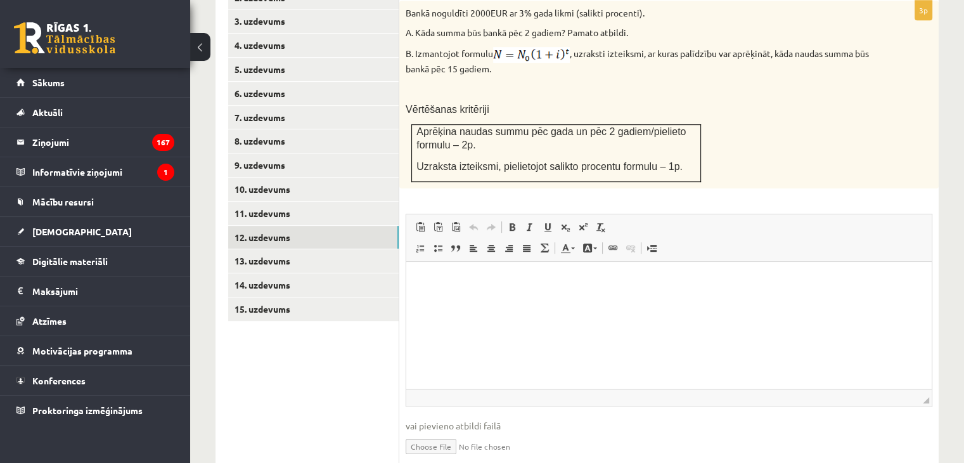
click at [440, 432] on input "file" at bounding box center [669, 445] width 527 height 26
type input "**********"
click at [297, 249] on link "13. uzdevums" at bounding box center [313, 260] width 170 height 23
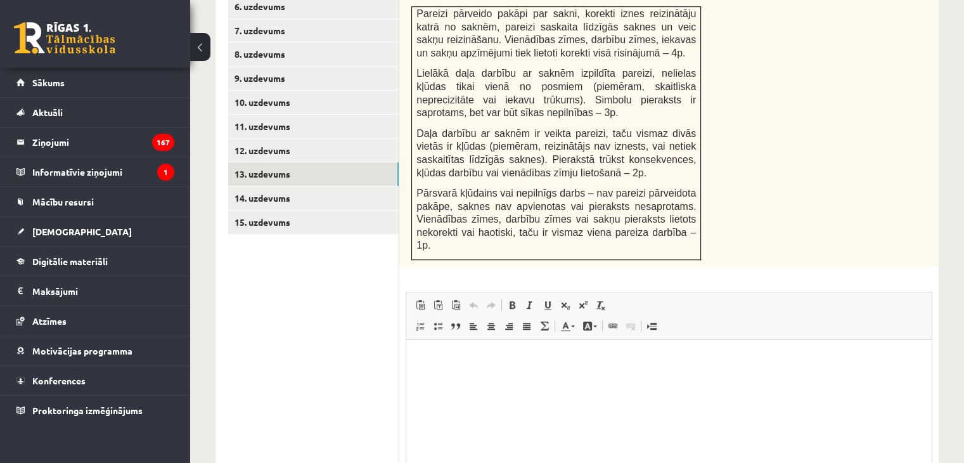
scroll to position [789, 0]
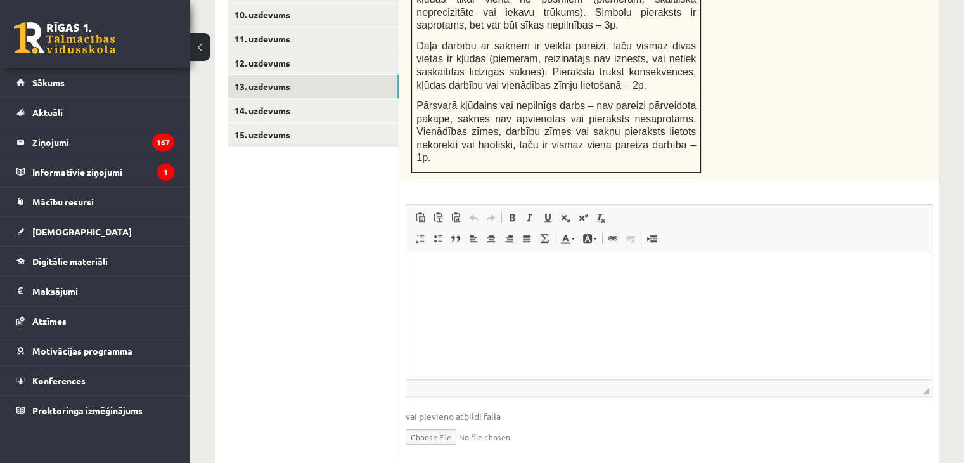
click at [431, 423] on input "file" at bounding box center [669, 436] width 527 height 26
type input "**********"
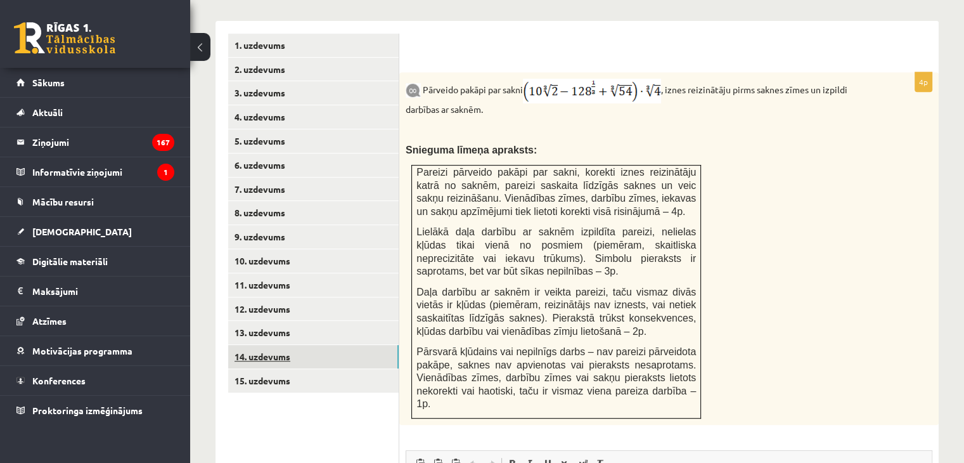
click at [342, 345] on link "14. uzdevums" at bounding box center [313, 356] width 170 height 23
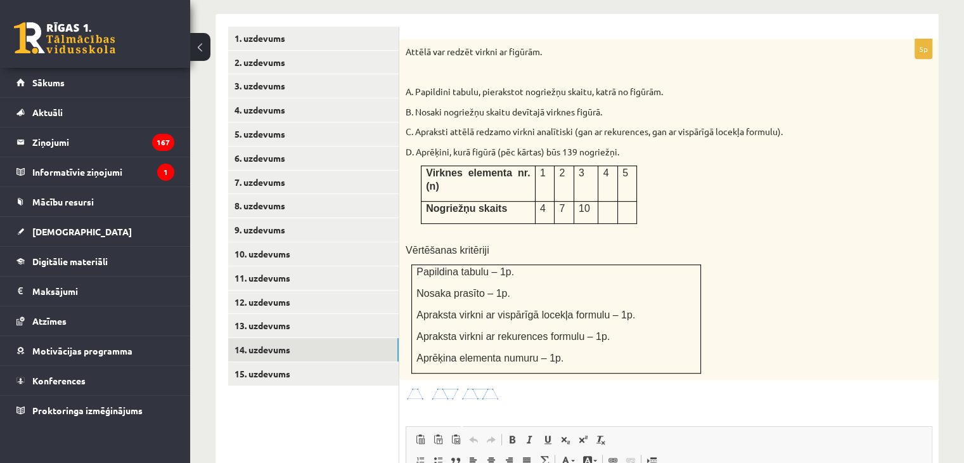
scroll to position [566, 0]
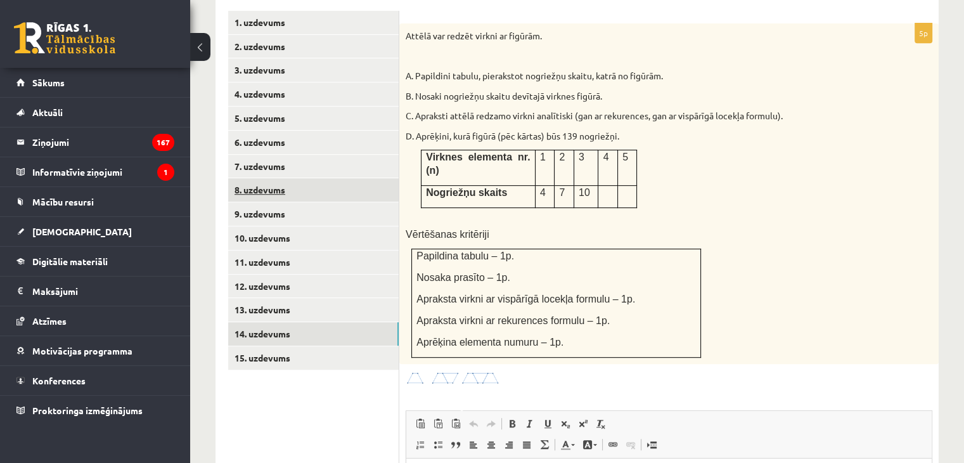
click at [302, 178] on link "8. uzdevums" at bounding box center [313, 189] width 170 height 23
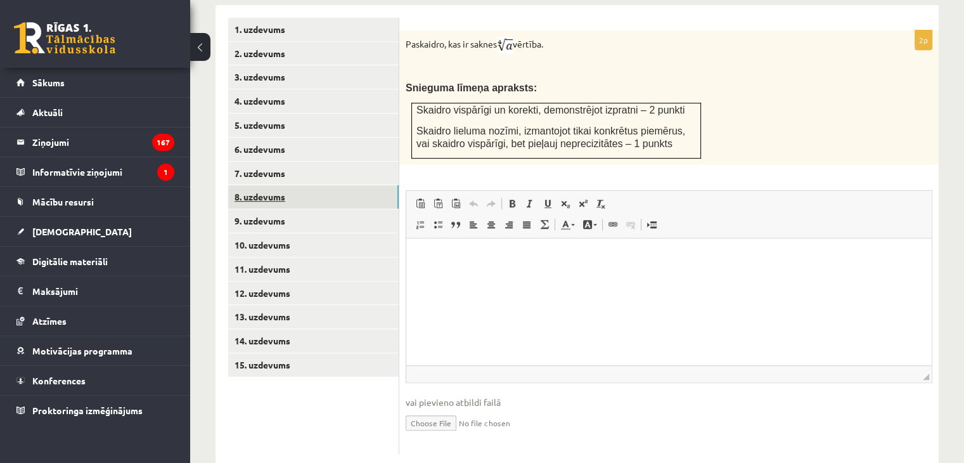
scroll to position [0, 0]
click at [296, 329] on link "14. uzdevums" at bounding box center [313, 340] width 170 height 23
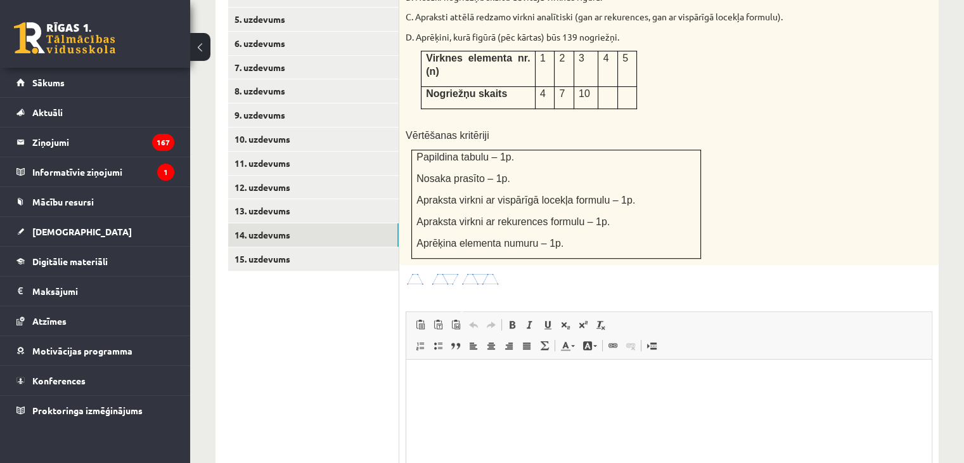
scroll to position [772, 0]
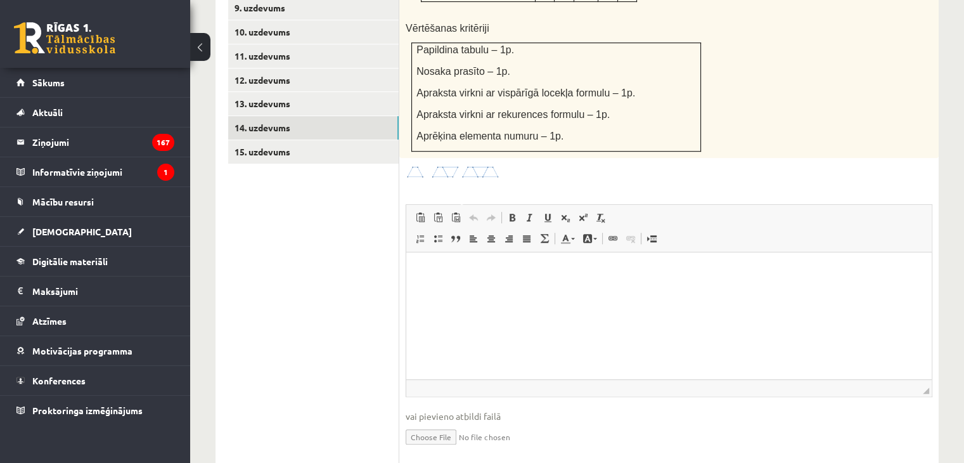
click at [449, 423] on input "file" at bounding box center [669, 436] width 527 height 26
type input "**********"
click at [274, 92] on link "13. uzdevums" at bounding box center [313, 103] width 170 height 23
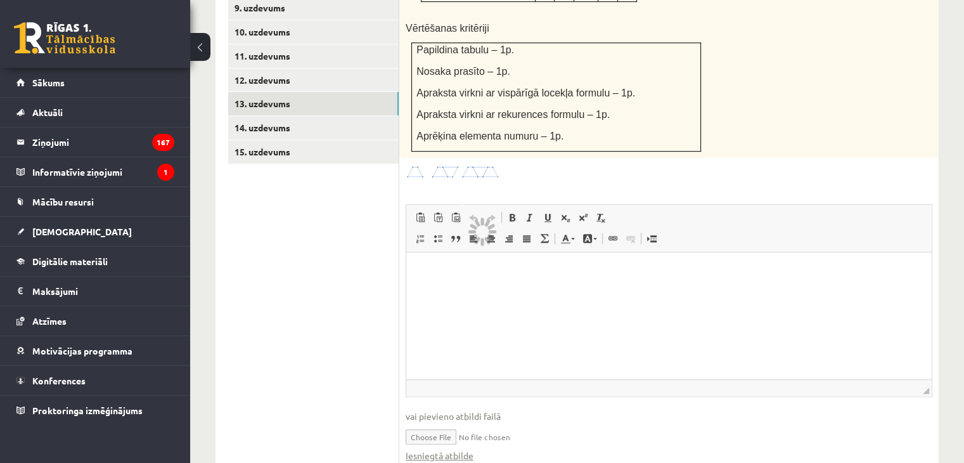
scroll to position [677, 0]
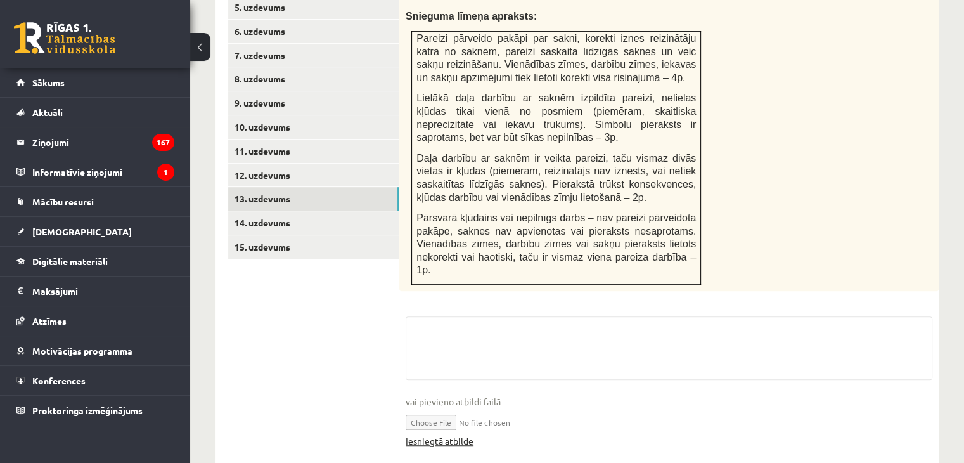
click at [459, 434] on link "Iesniegtā atbilde" at bounding box center [440, 440] width 68 height 13
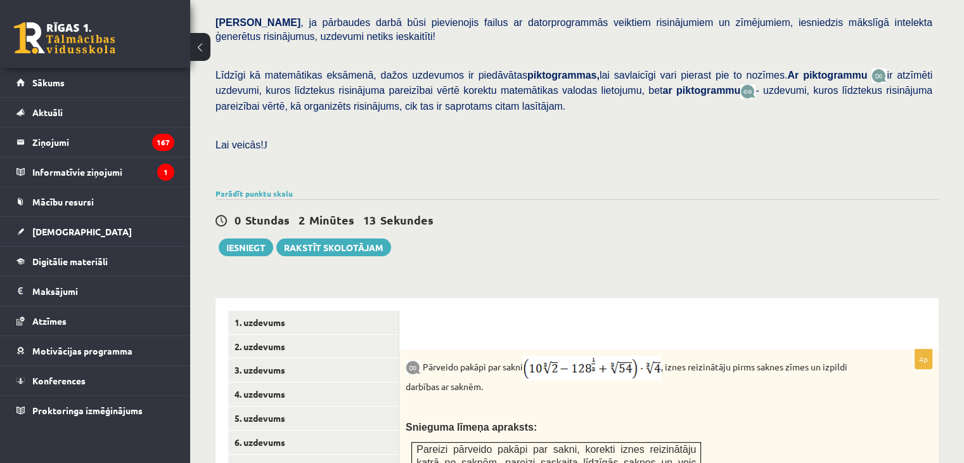
scroll to position [682, 0]
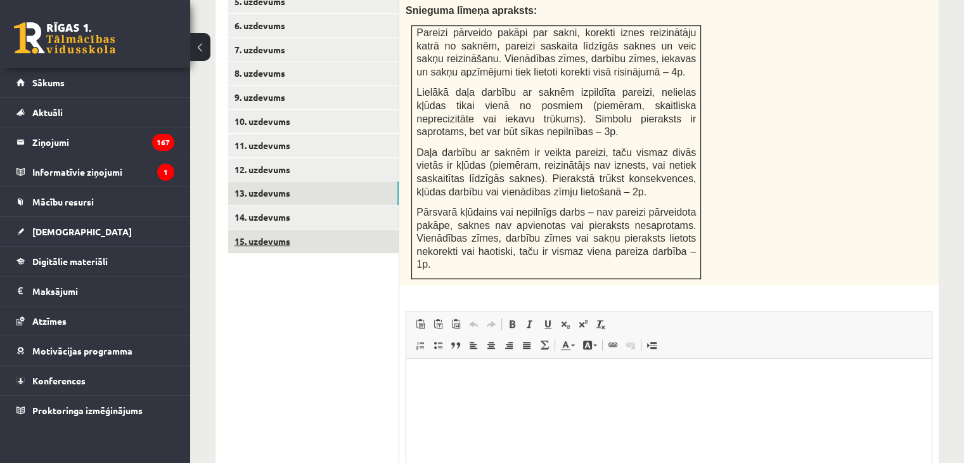
click at [302, 229] on link "15. uzdevums" at bounding box center [313, 240] width 170 height 23
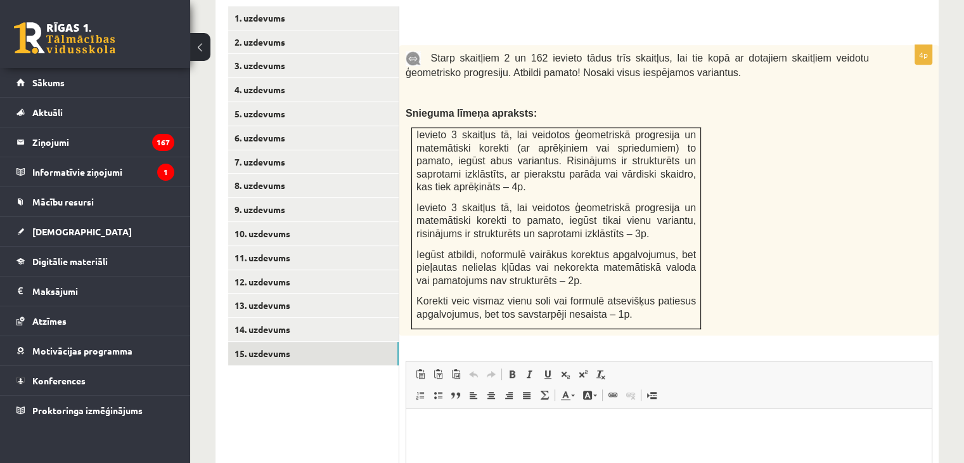
scroll to position [572, 0]
click at [276, 172] on link "8. uzdevums" at bounding box center [313, 183] width 170 height 23
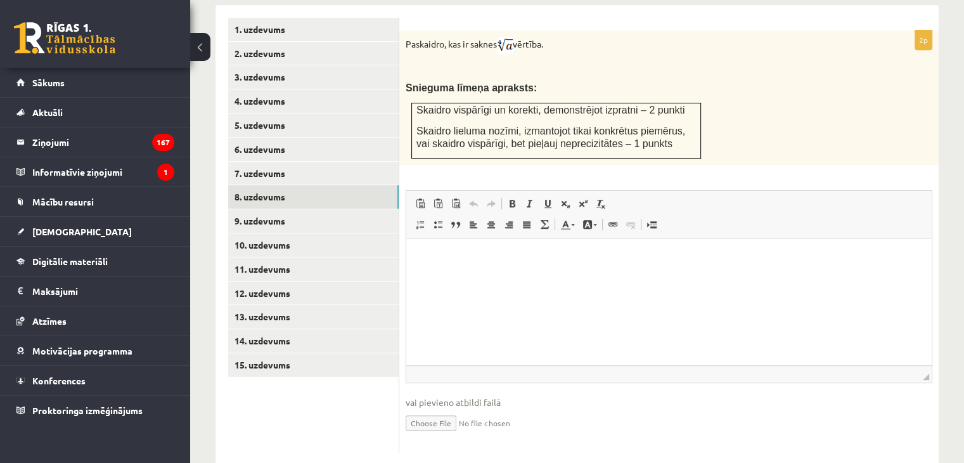
scroll to position [0, 0]
click at [332, 353] on link "15. uzdevums" at bounding box center [313, 364] width 170 height 23
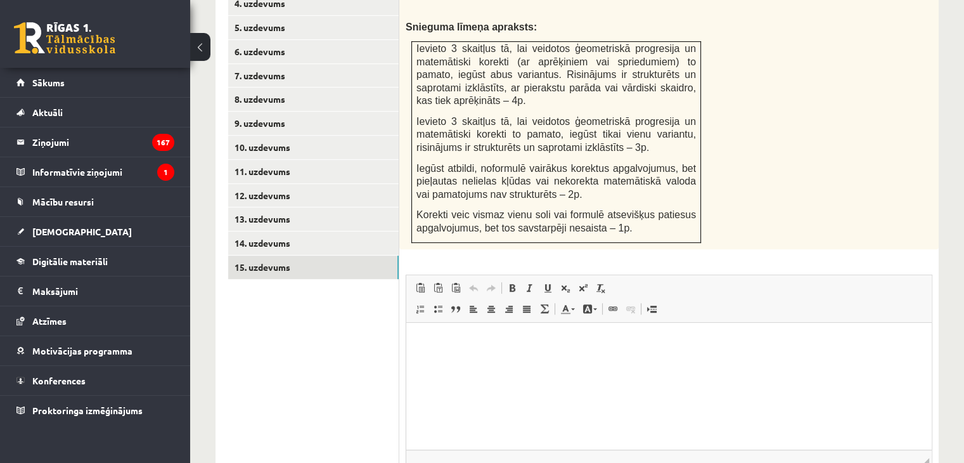
scroll to position [667, 0]
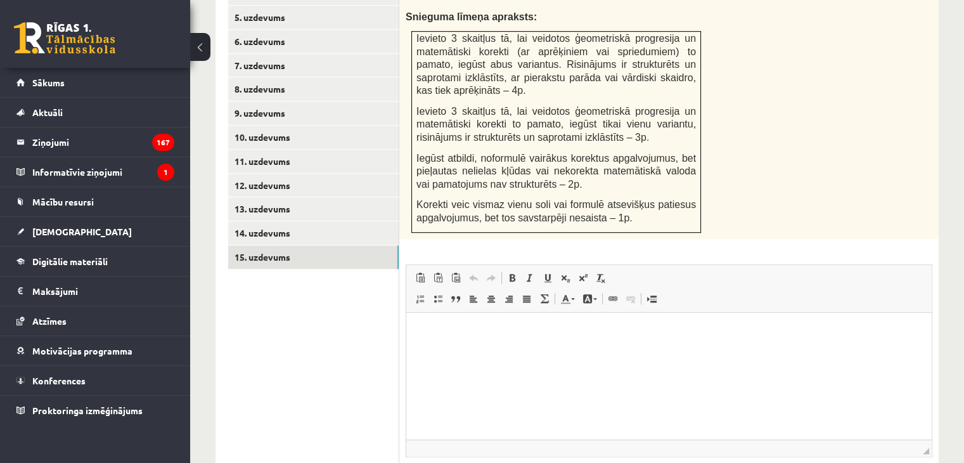
click at [608, 350] on html at bounding box center [668, 331] width 525 height 39
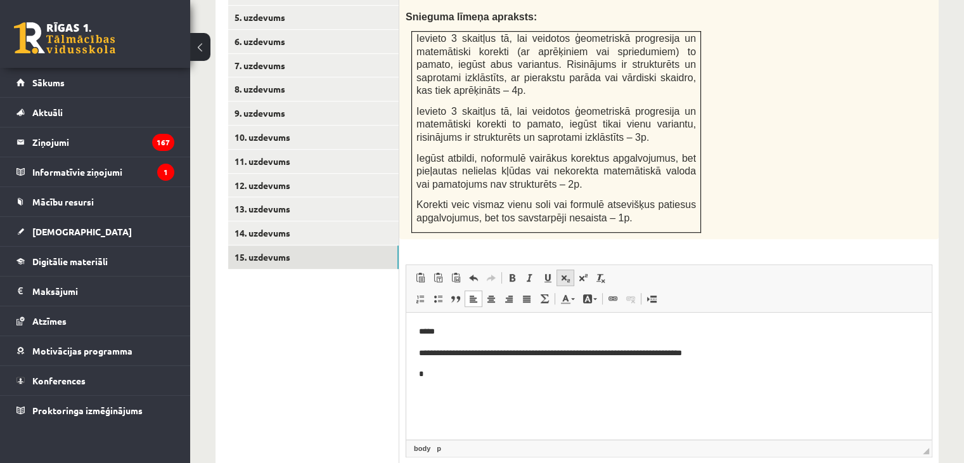
click at [564, 272] on span at bounding box center [565, 277] width 10 height 10
click at [569, 269] on link "Apakšraksts" at bounding box center [565, 277] width 18 height 16
click at [568, 272] on span at bounding box center [565, 277] width 10 height 10
click at [582, 272] on span at bounding box center [583, 277] width 10 height 10
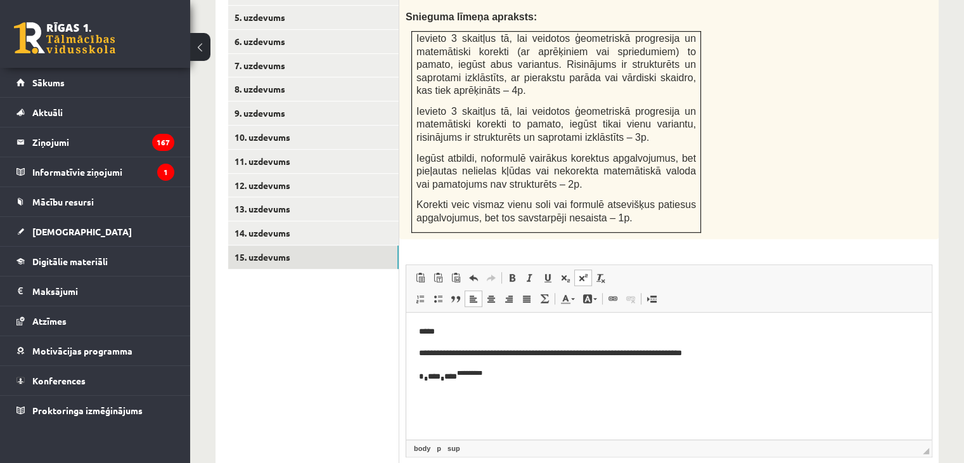
click at [583, 269] on link "[DEMOGRAPHIC_DATA]" at bounding box center [583, 277] width 18 height 16
click at [582, 272] on span at bounding box center [583, 277] width 10 height 10
click at [578, 265] on span "Redaktora rīkjoslas Ielīmēt Klaviatūras saīsne vadīšanas taustiņš+V Ievietot kā…" at bounding box center [668, 289] width 525 height 48
click at [583, 272] on span at bounding box center [583, 277] width 10 height 10
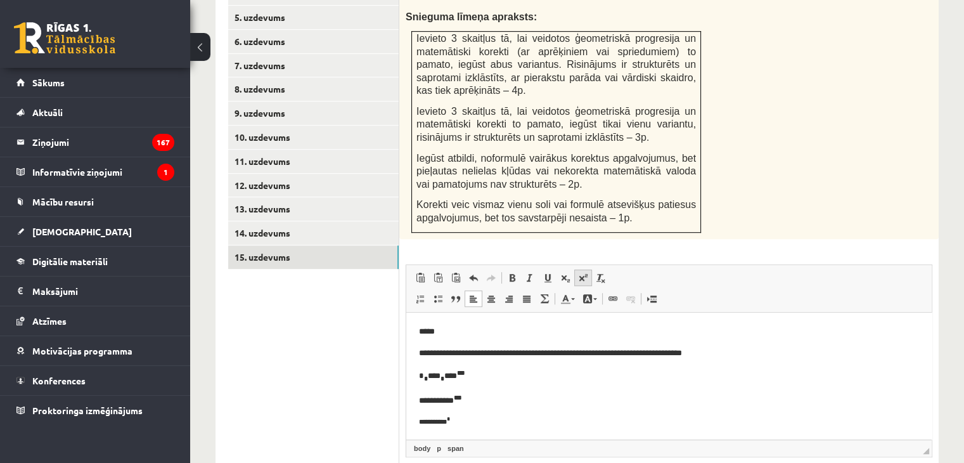
scroll to position [8, 0]
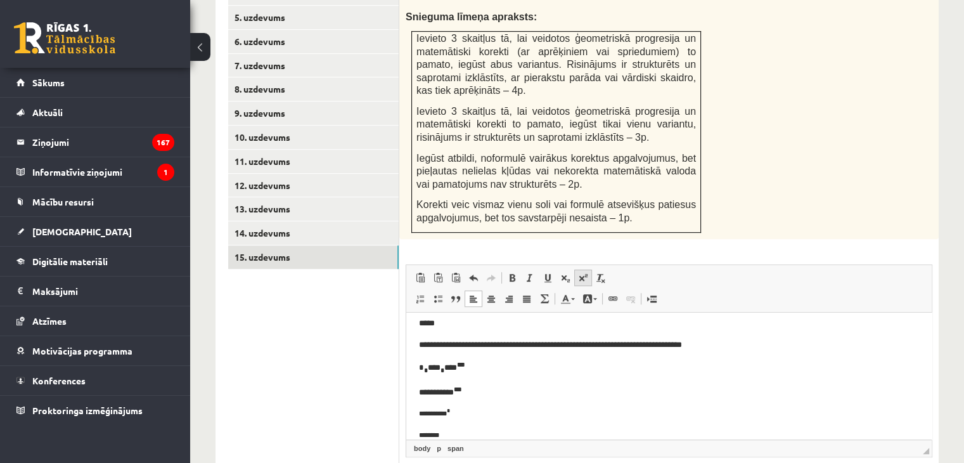
click at [583, 272] on span at bounding box center [583, 277] width 10 height 10
click at [581, 272] on span at bounding box center [583, 277] width 10 height 10
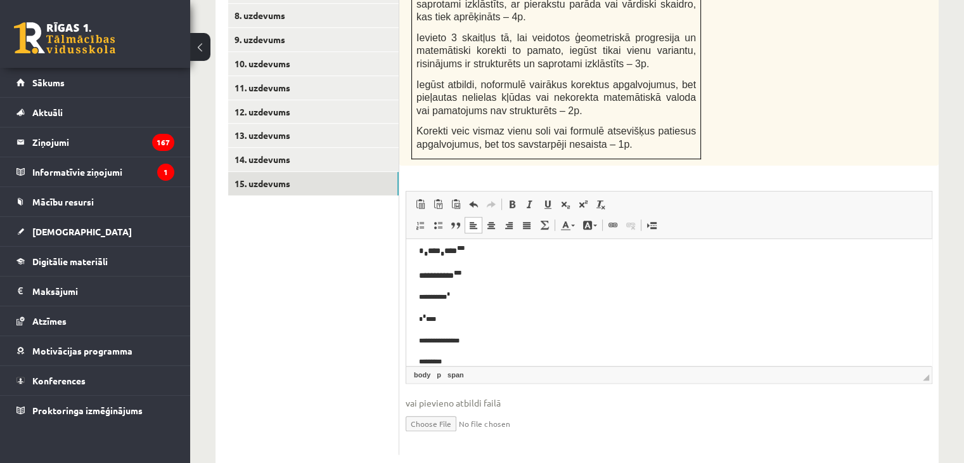
scroll to position [73, 0]
click at [565, 199] on span at bounding box center [565, 204] width 10 height 10
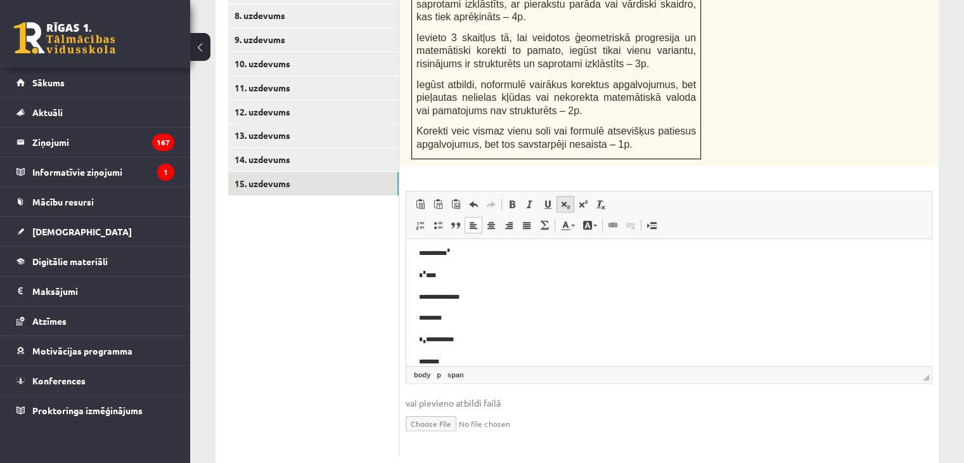
click at [569, 196] on link "Apakšraksts" at bounding box center [565, 204] width 18 height 16
click at [568, 196] on link "Apakšraksts" at bounding box center [565, 204] width 18 height 16
click at [561, 199] on span at bounding box center [565, 204] width 10 height 10
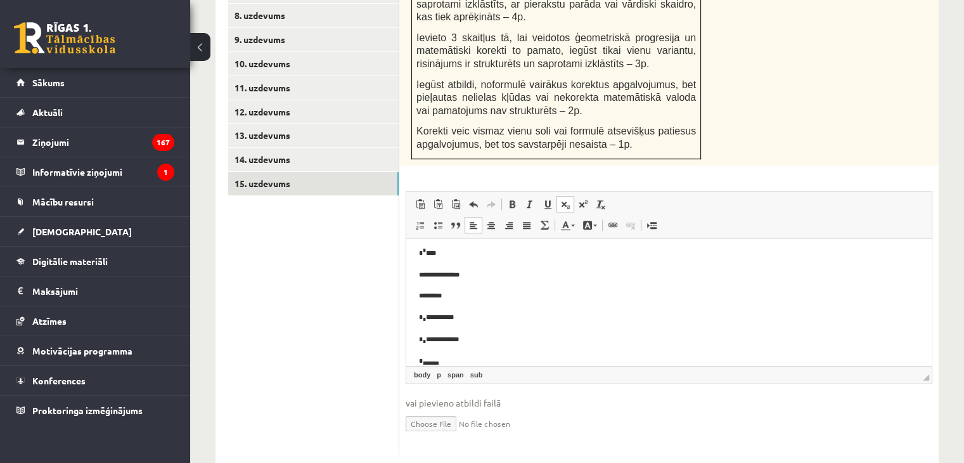
scroll to position [119, 0]
click at [561, 199] on span at bounding box center [565, 204] width 10 height 10
click at [564, 199] on span at bounding box center [565, 204] width 10 height 10
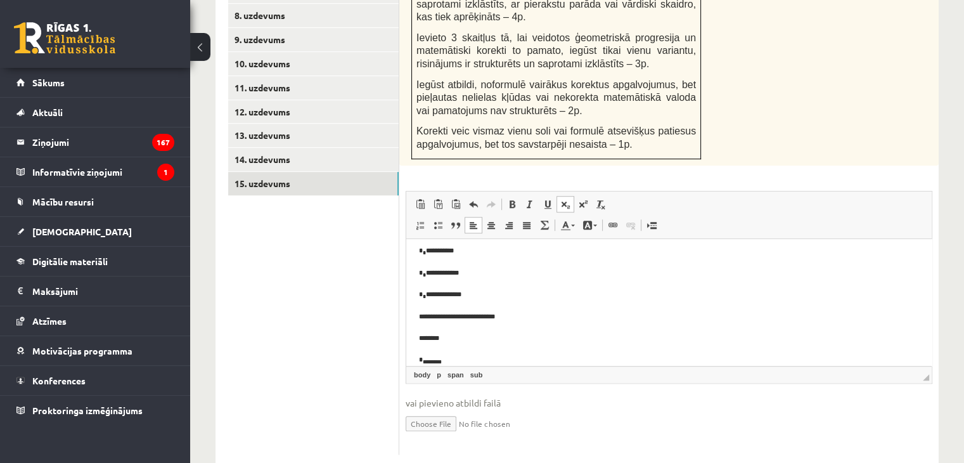
click at [564, 199] on span at bounding box center [565, 204] width 10 height 10
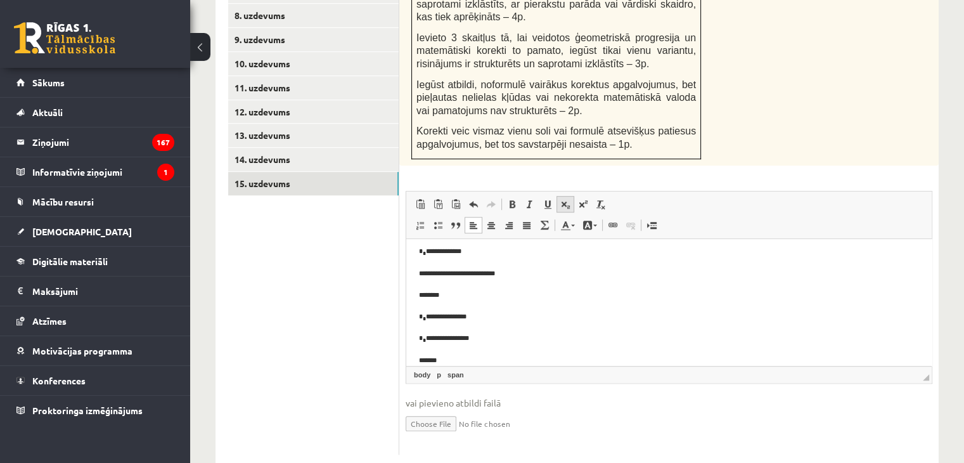
scroll to position [227, 0]
click at [564, 199] on span at bounding box center [565, 204] width 10 height 10
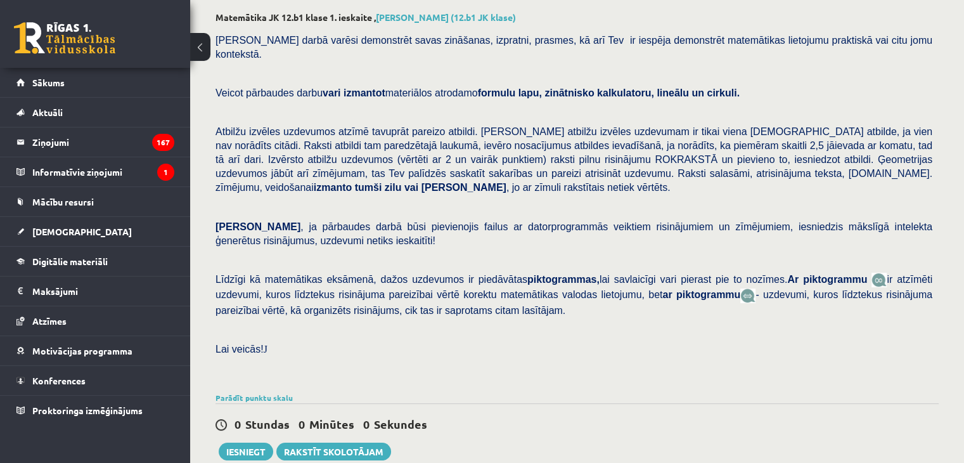
scroll to position [59, 0]
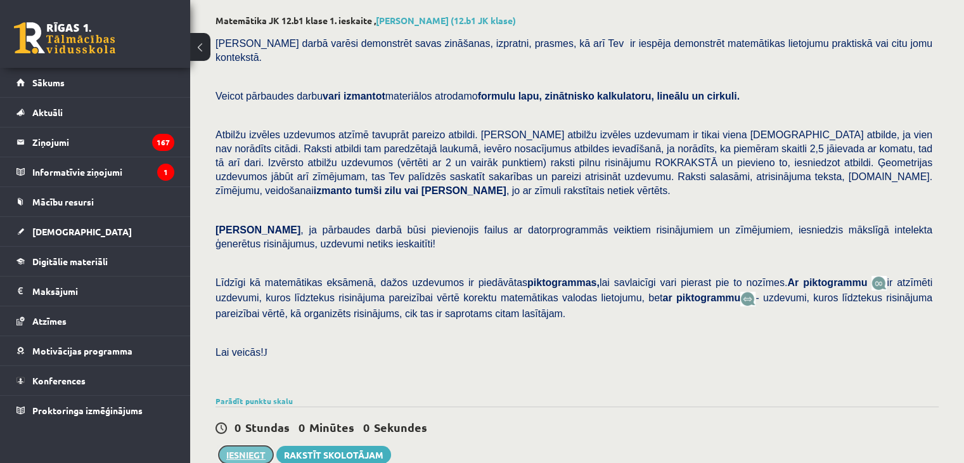
click at [253, 445] on button "Iesniegt" at bounding box center [246, 454] width 54 height 18
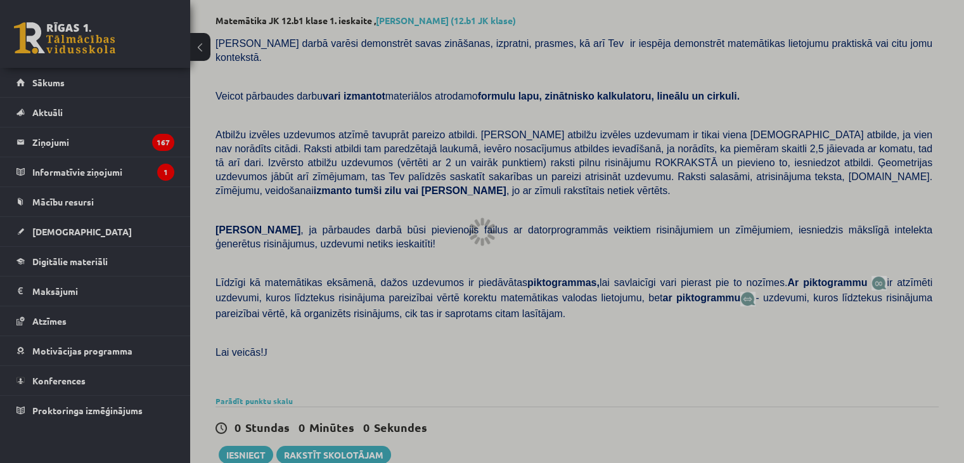
click at [518, 241] on div at bounding box center [482, 231] width 964 height 463
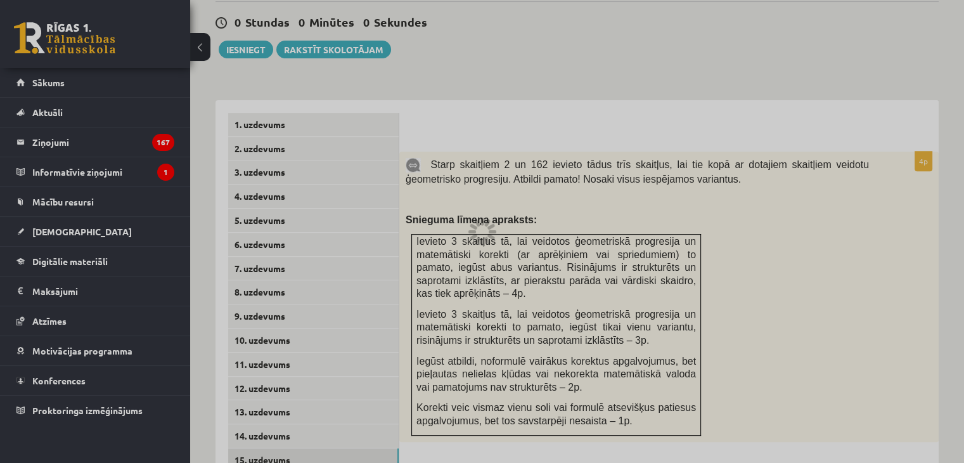
scroll to position [463, 0]
click at [269, 101] on div at bounding box center [482, 231] width 964 height 463
click at [262, 99] on div at bounding box center [482, 231] width 964 height 463
click at [549, 254] on div at bounding box center [482, 231] width 964 height 463
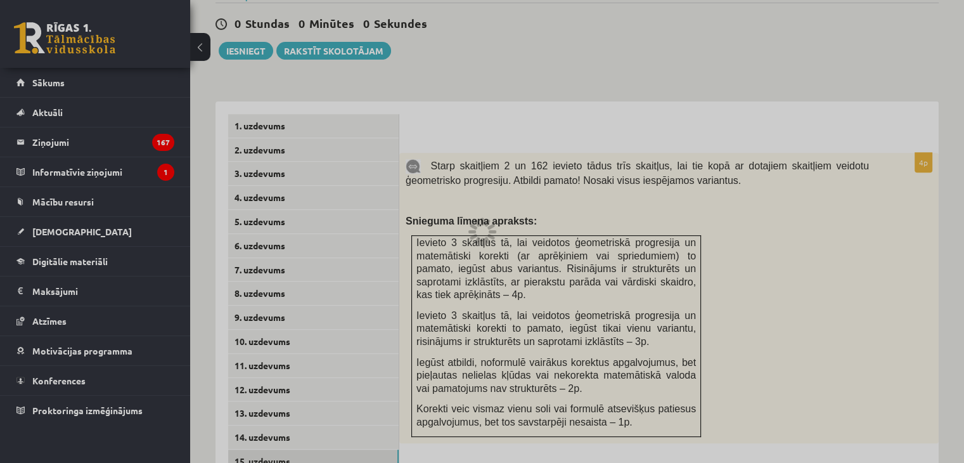
click at [252, 23] on div at bounding box center [482, 231] width 964 height 463
drag, startPoint x: 973, startPoint y: 319, endPoint x: 884, endPoint y: 66, distance: 268.5
click at [884, 66] on div at bounding box center [482, 231] width 964 height 463
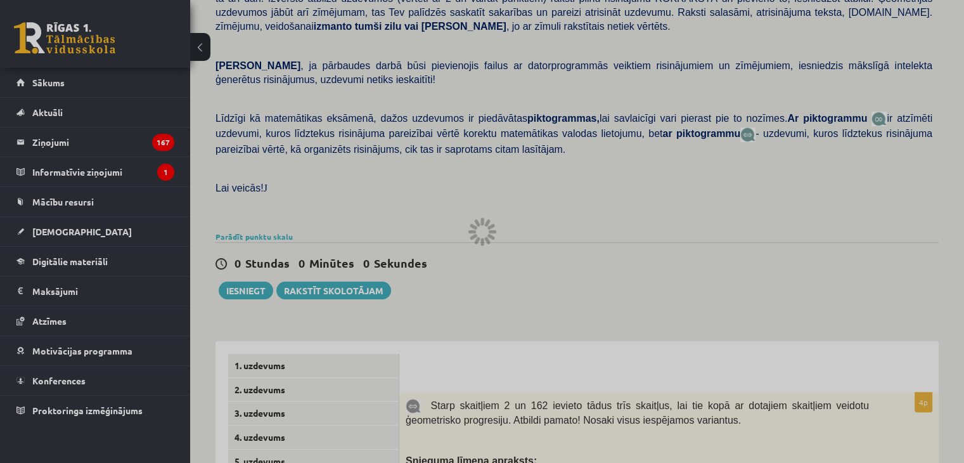
scroll to position [203, 0]
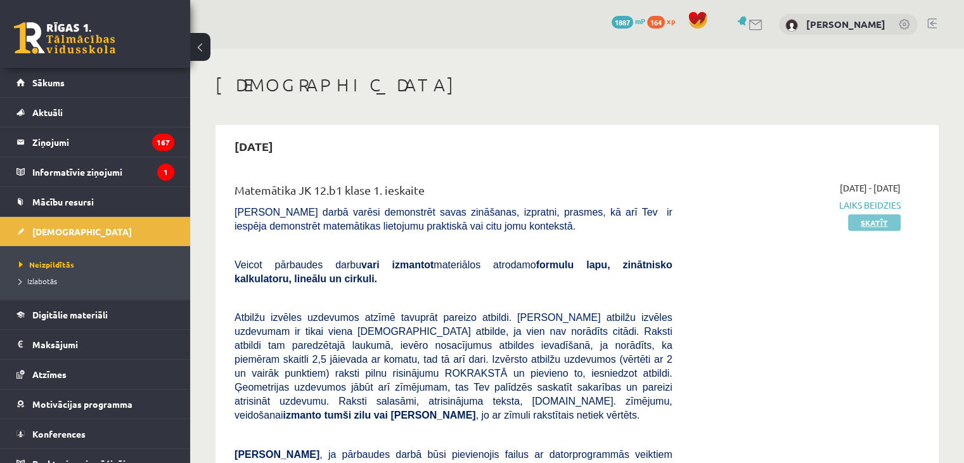
click at [859, 222] on link "Skatīt" at bounding box center [874, 222] width 53 height 16
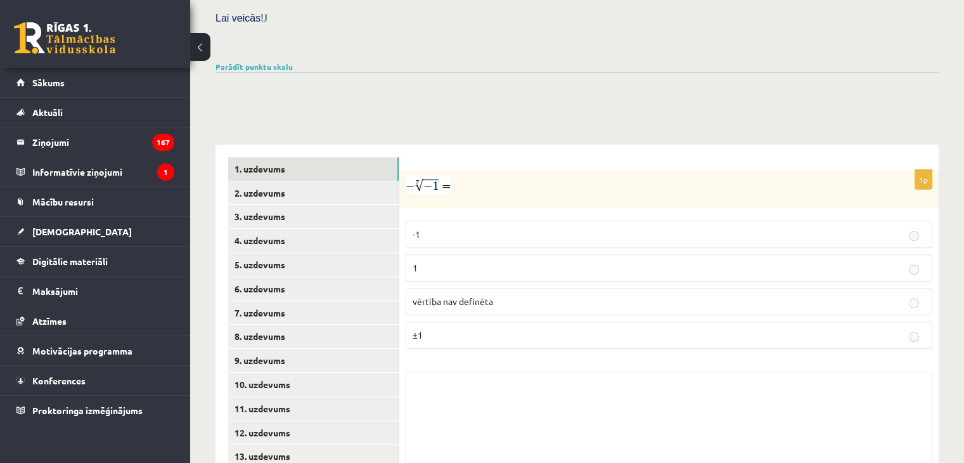
scroll to position [456, 0]
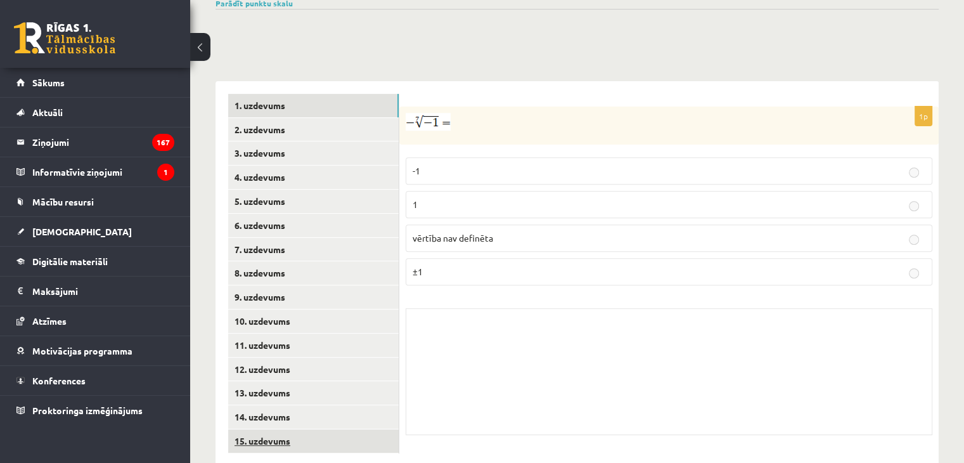
click at [336, 429] on link "15. uzdevums" at bounding box center [313, 440] width 170 height 23
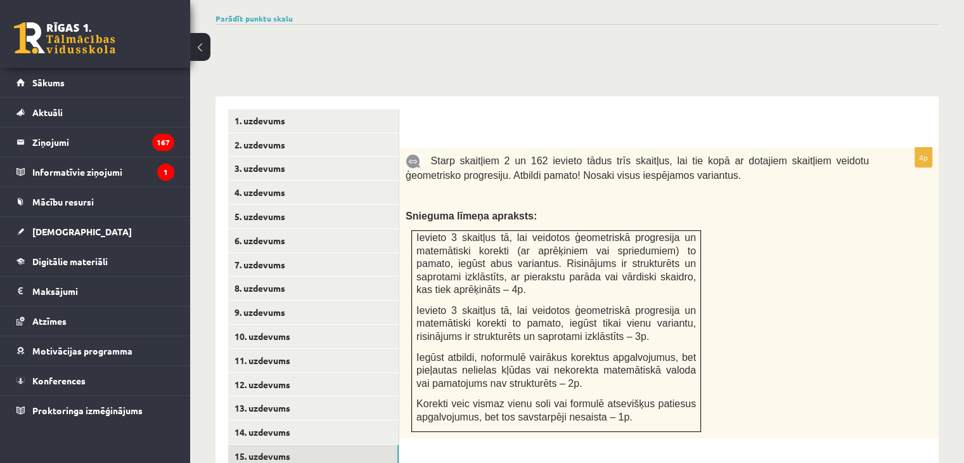
scroll to position [436, 0]
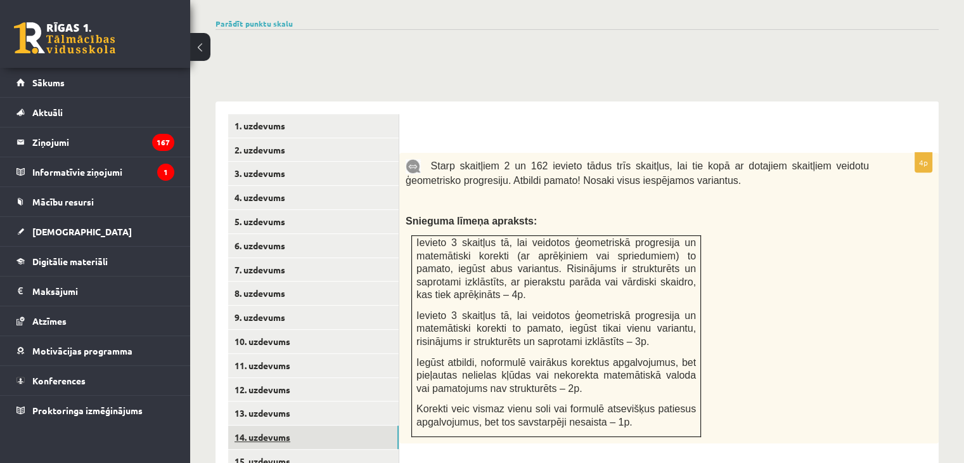
click at [291, 425] on link "14. uzdevums" at bounding box center [313, 436] width 170 height 23
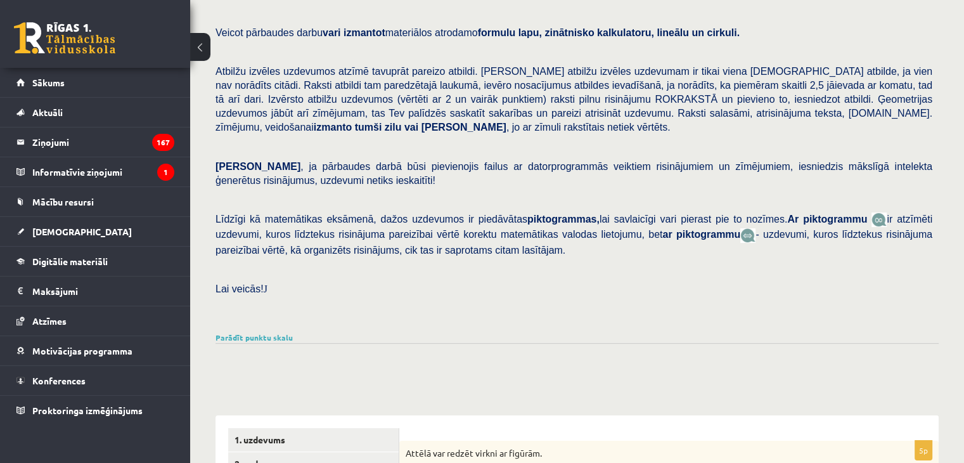
scroll to position [30, 0]
